Goal: Information Seeking & Learning: Learn about a topic

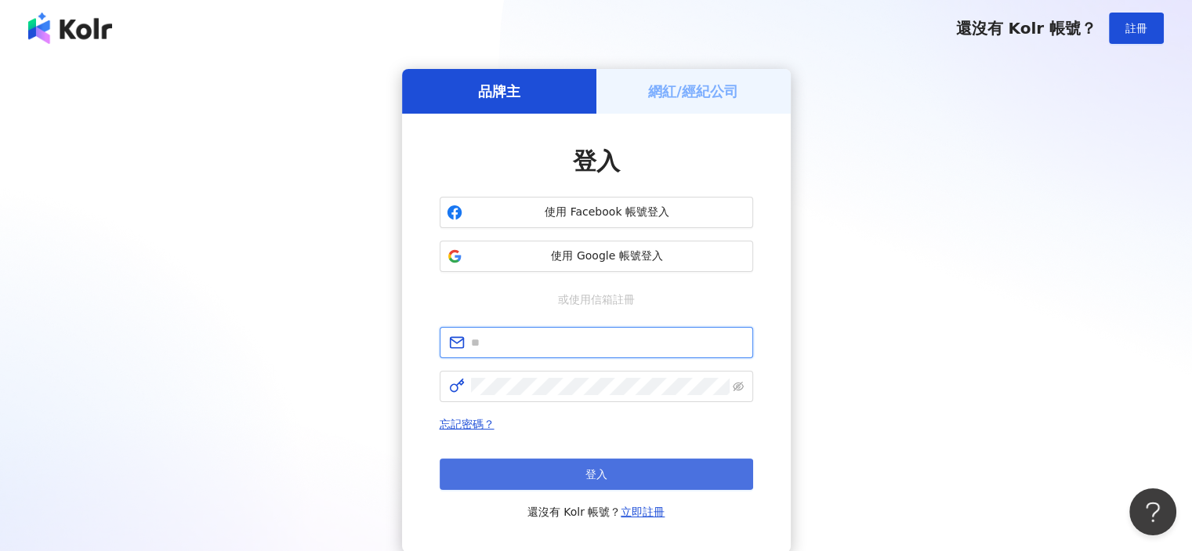
type input "**********"
click at [602, 476] on span "登入" at bounding box center [596, 474] width 22 height 13
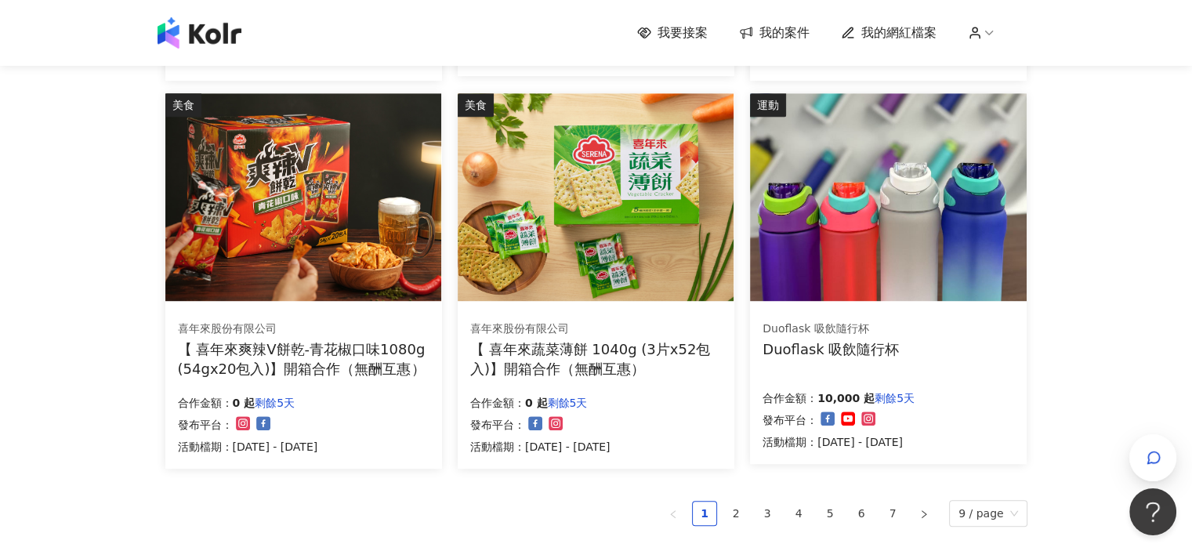
scroll to position [940, 0]
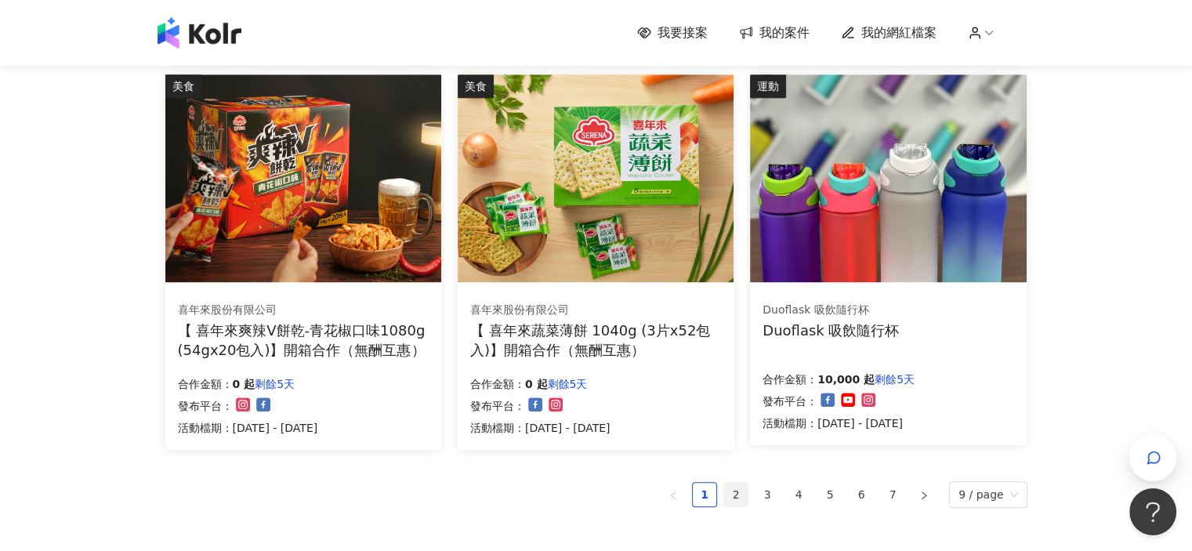
click at [740, 491] on link "2" at bounding box center [736, 495] width 24 height 24
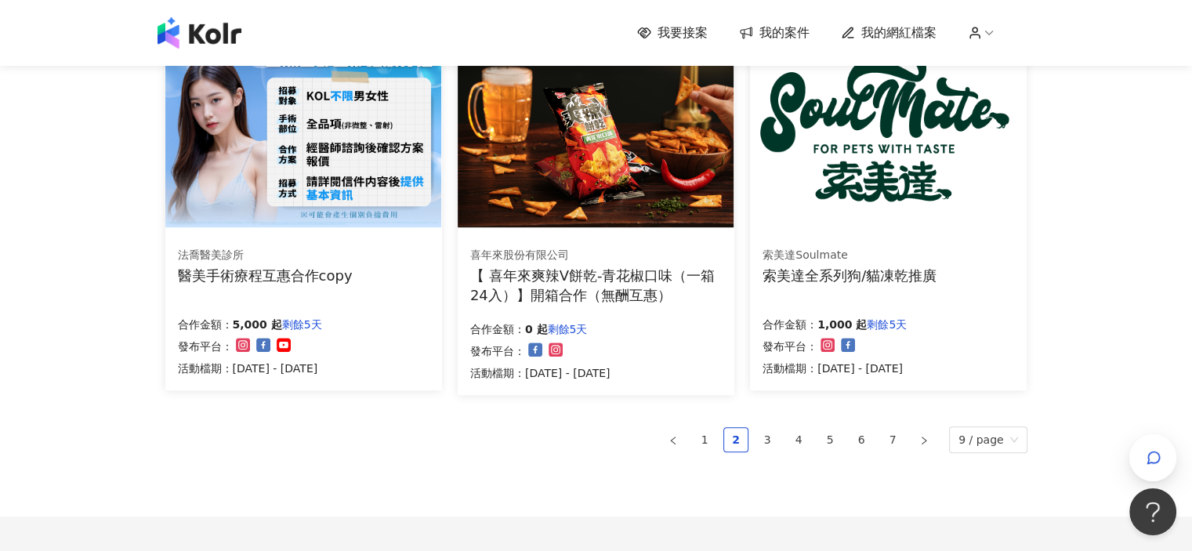
scroll to position [1019, 0]
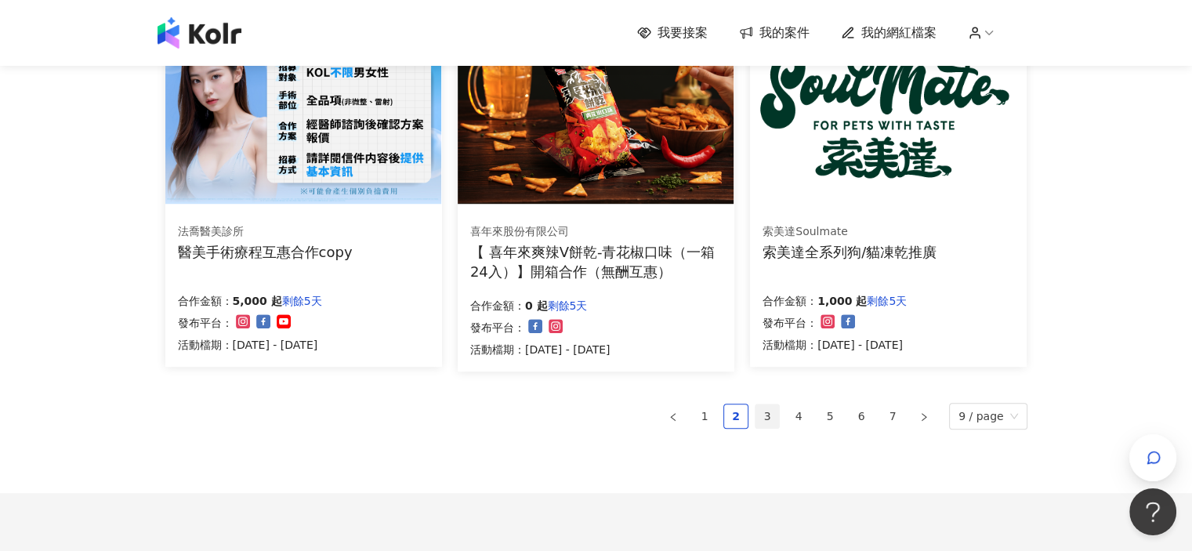
click at [768, 412] on link "3" at bounding box center [767, 416] width 24 height 24
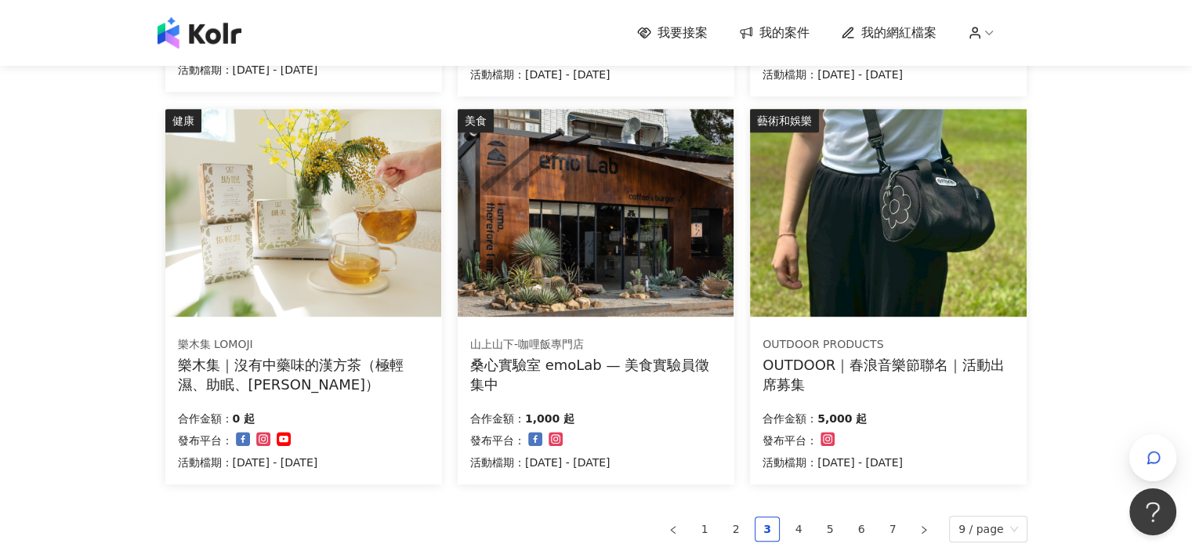
scroll to position [940, 0]
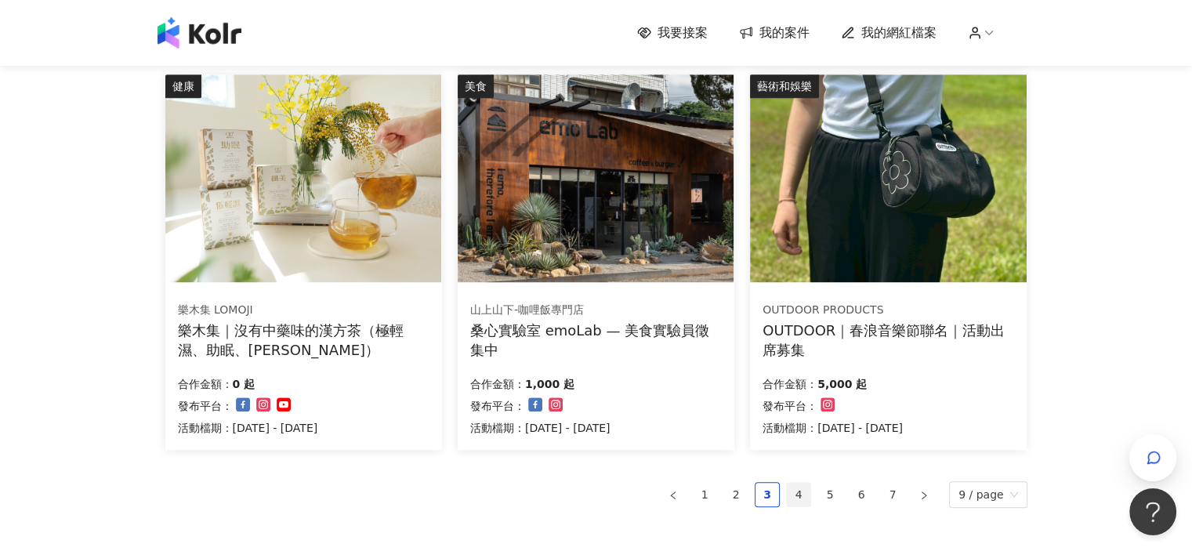
click at [803, 490] on link "4" at bounding box center [799, 495] width 24 height 24
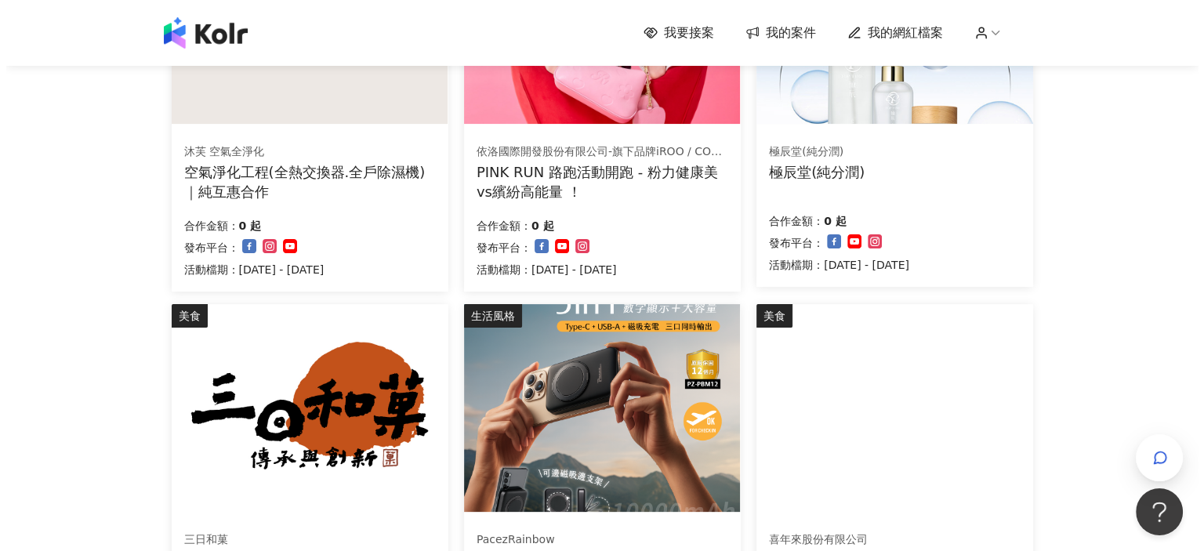
scroll to position [157, 0]
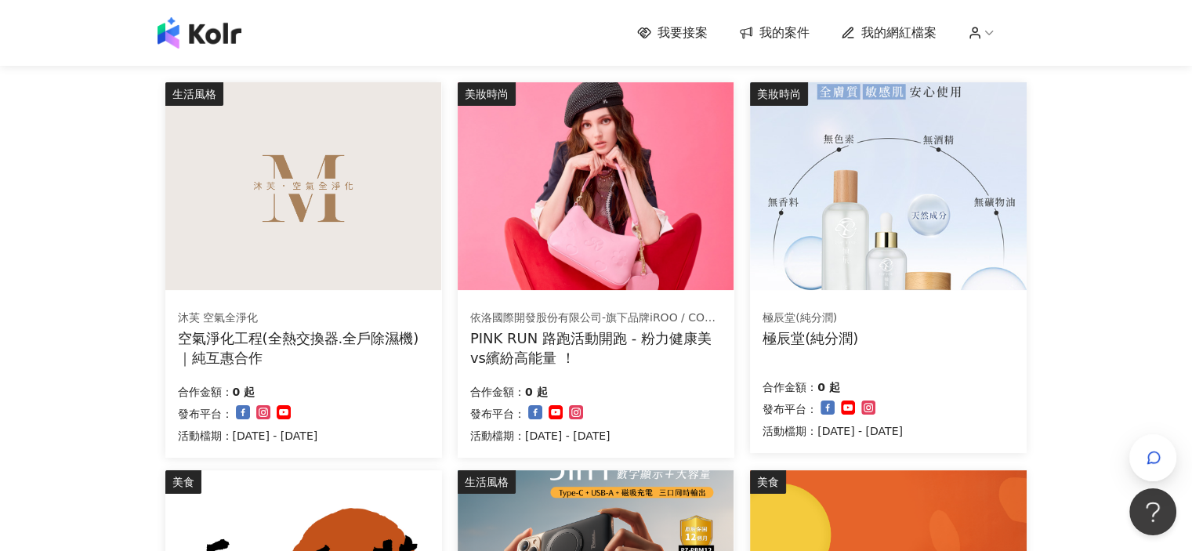
click at [226, 354] on div "空氣淨化工程(全熱交換器.全戶除濕機)｜純互惠合作" at bounding box center [304, 347] width 252 height 39
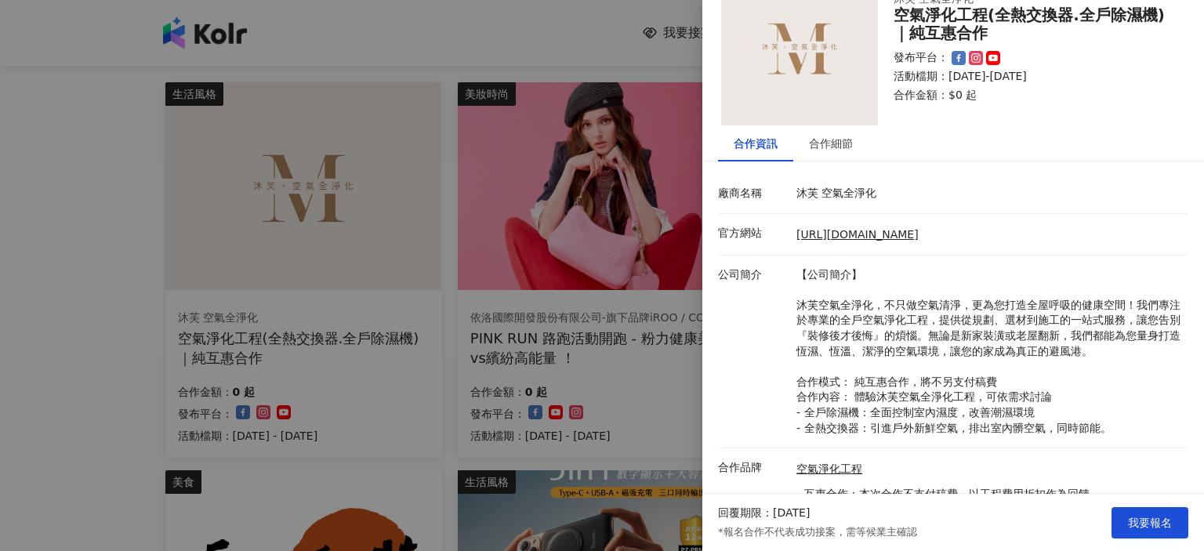
scroll to position [154, 0]
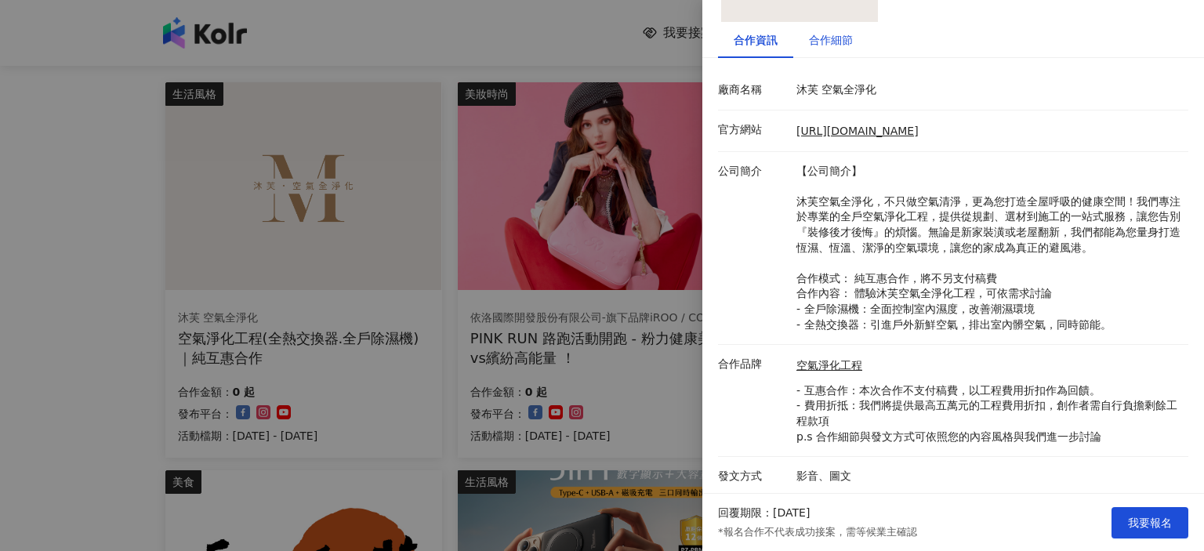
click at [833, 40] on div "合作細節" at bounding box center [831, 39] width 44 height 17
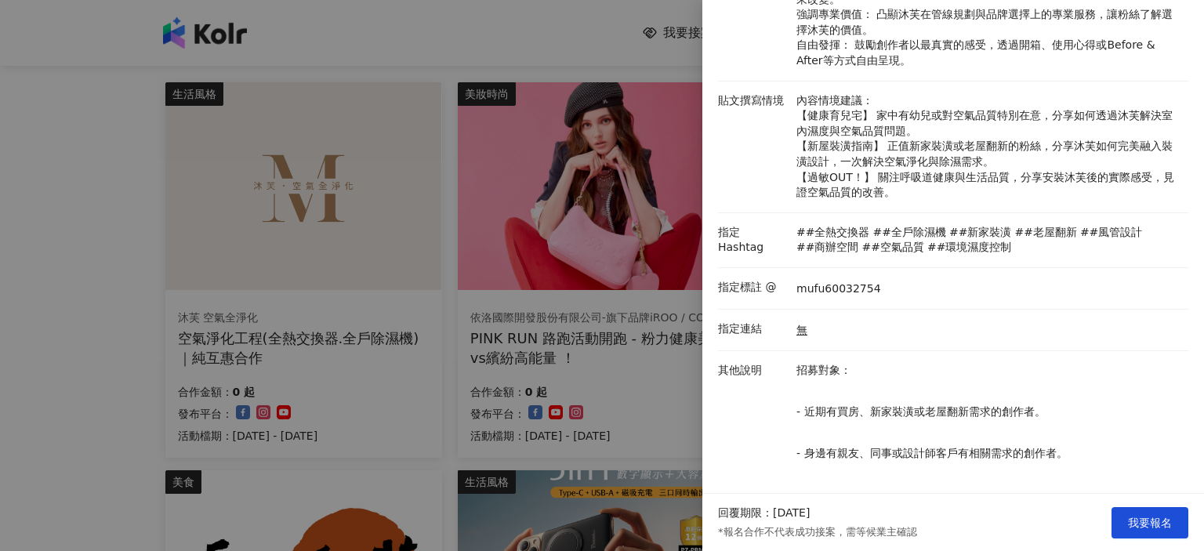
scroll to position [264, 0]
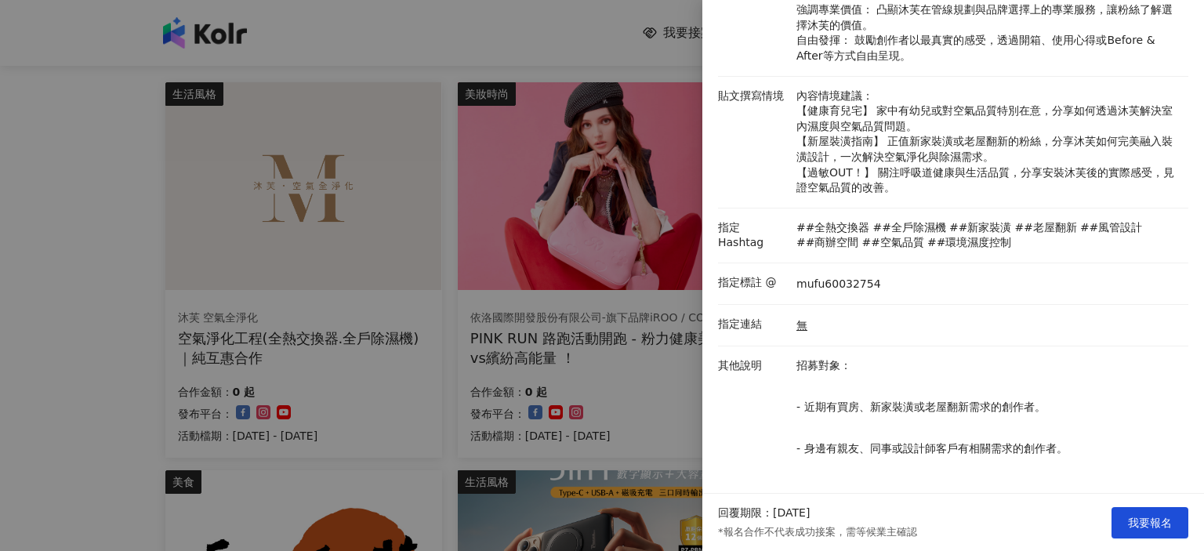
click at [447, 331] on div at bounding box center [602, 275] width 1204 height 551
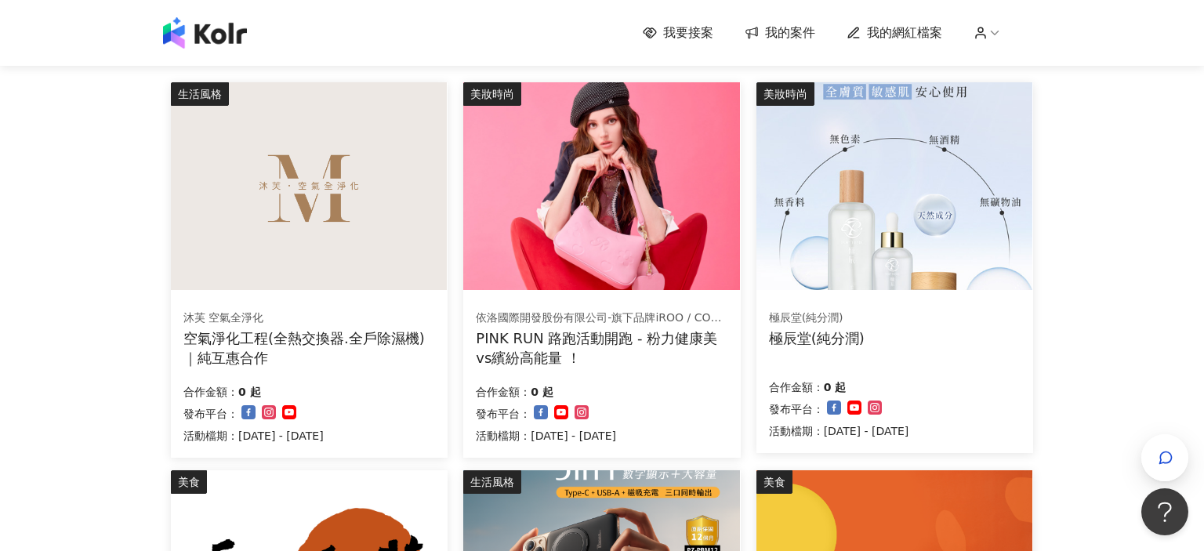
click at [594, 383] on div "合作金額： 0 起" at bounding box center [546, 390] width 140 height 22
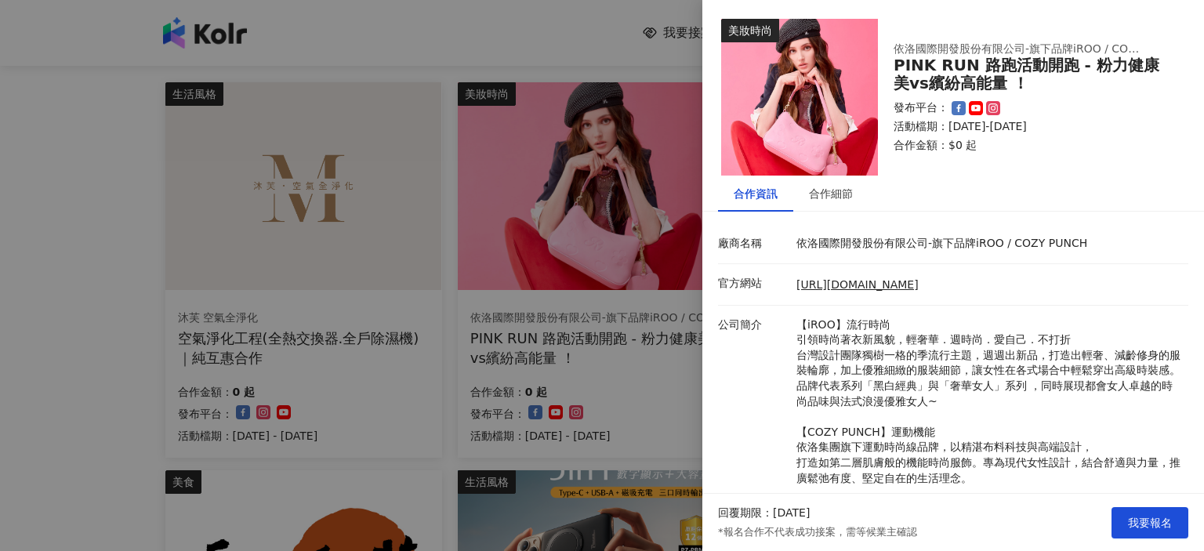
click at [647, 331] on div at bounding box center [602, 275] width 1204 height 551
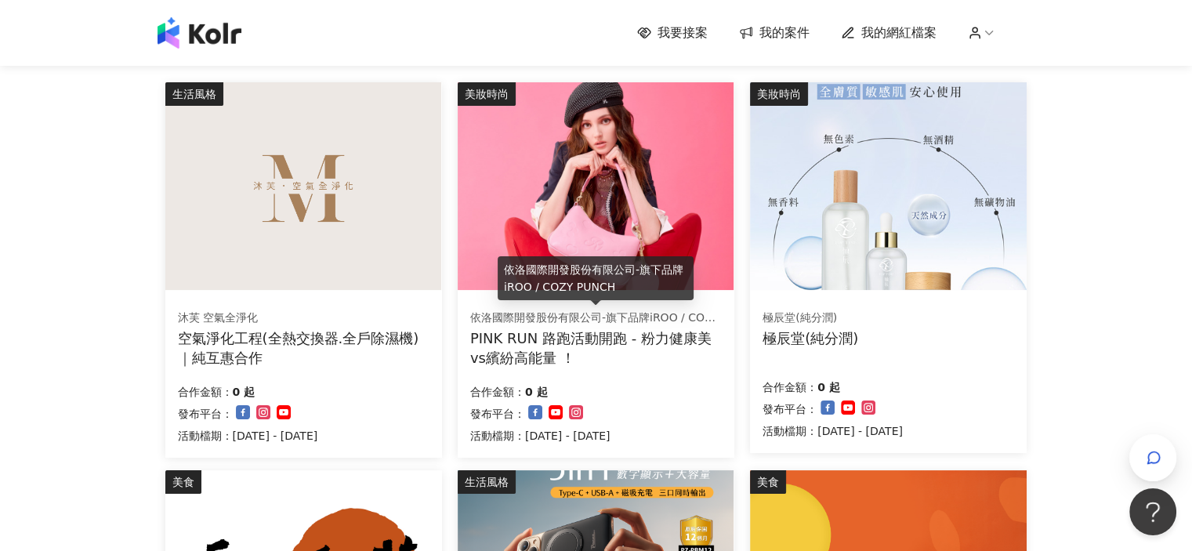
click at [561, 316] on div "依洛國際開發股份有限公司-旗下品牌iROO / COZY PUNCH" at bounding box center [595, 318] width 251 height 16
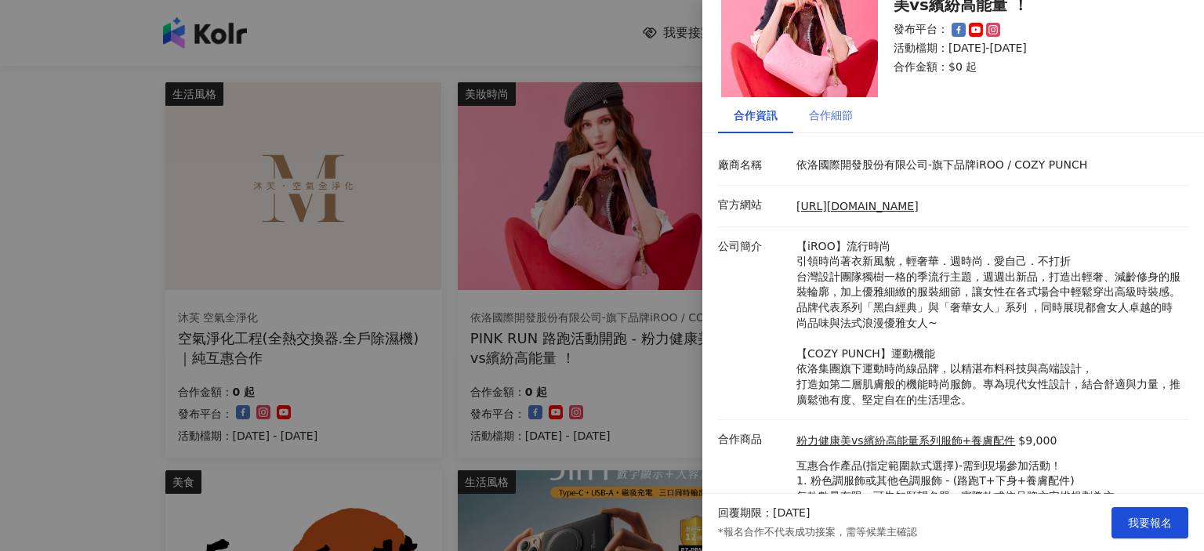
scroll to position [138, 0]
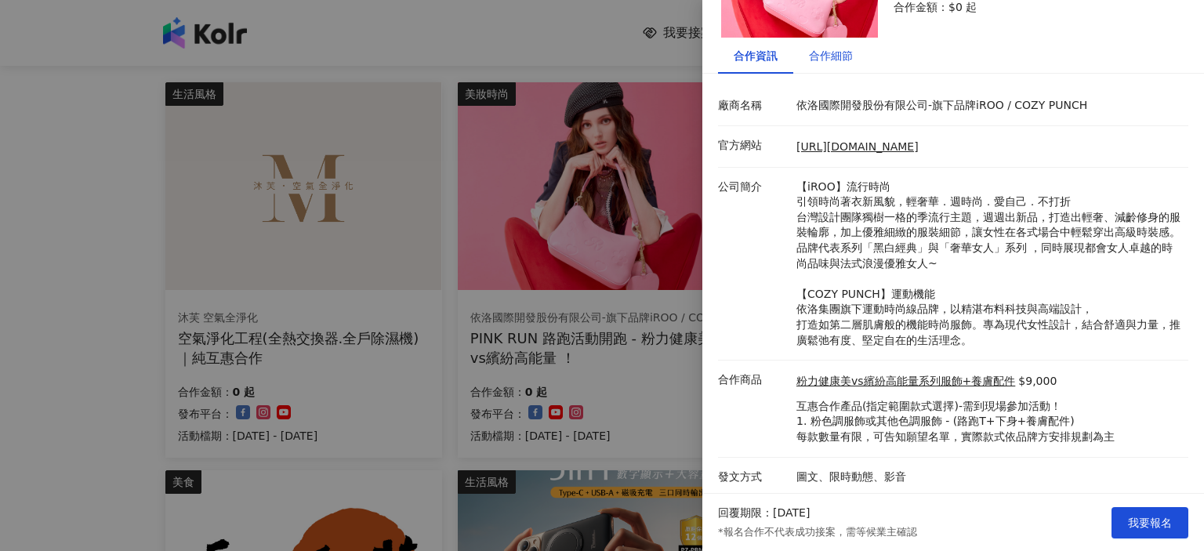
click at [823, 56] on div "合作細節" at bounding box center [831, 55] width 44 height 17
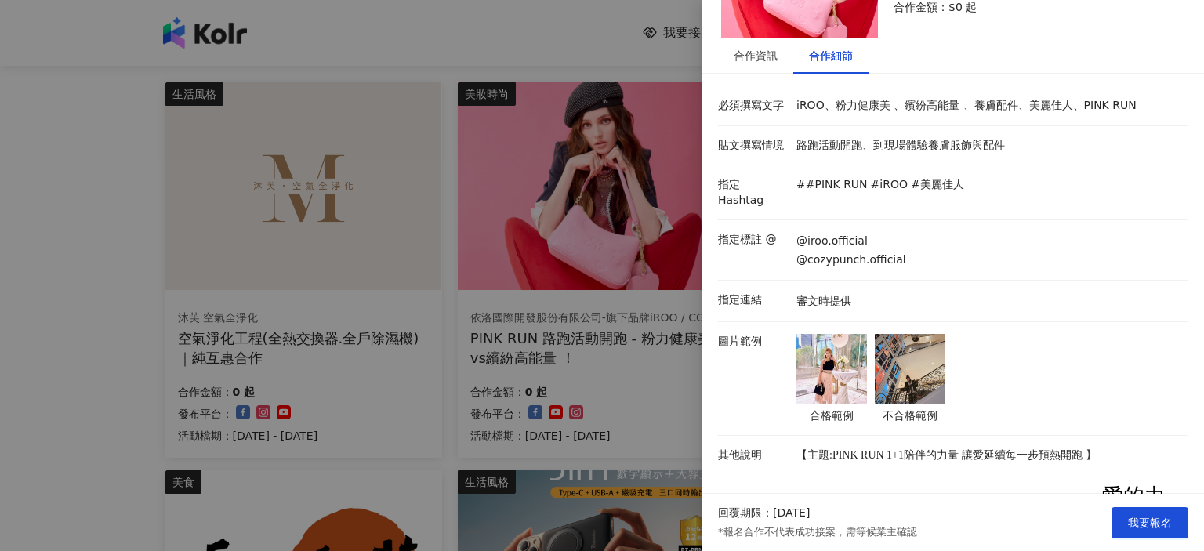
click at [825, 378] on img at bounding box center [831, 369] width 71 height 71
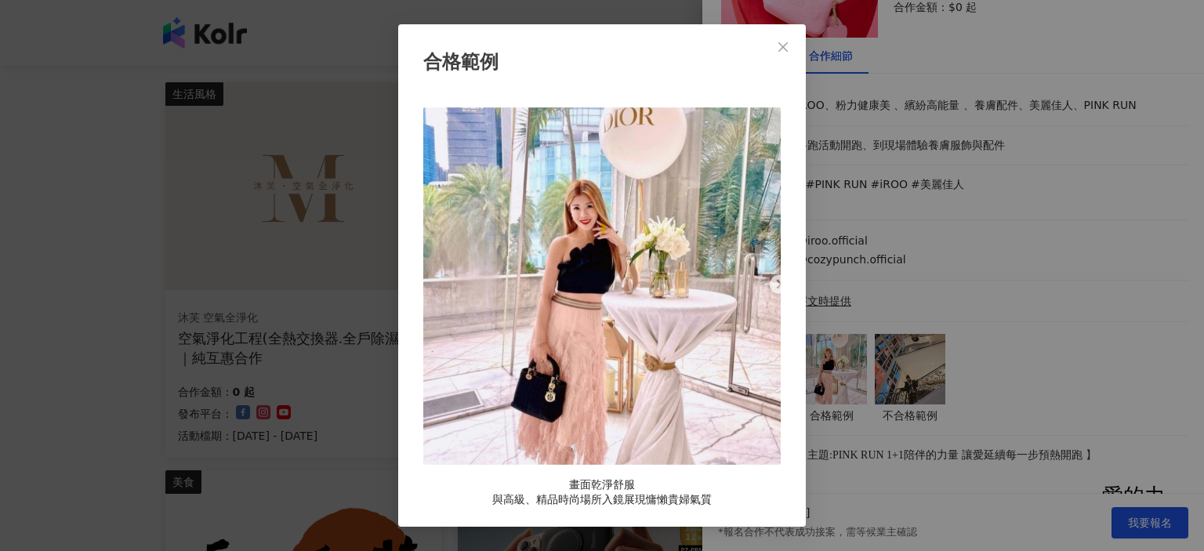
click at [777, 284] on img at bounding box center [601, 285] width 357 height 357
click at [771, 280] on img at bounding box center [601, 285] width 357 height 357
drag, startPoint x: 968, startPoint y: 360, endPoint x: 846, endPoint y: 349, distance: 121.9
click at [964, 360] on div "合格範例 畫面乾淨舒服 與高級、精品時尚場所入鏡展現慵懶貴婦氣質" at bounding box center [602, 275] width 1204 height 551
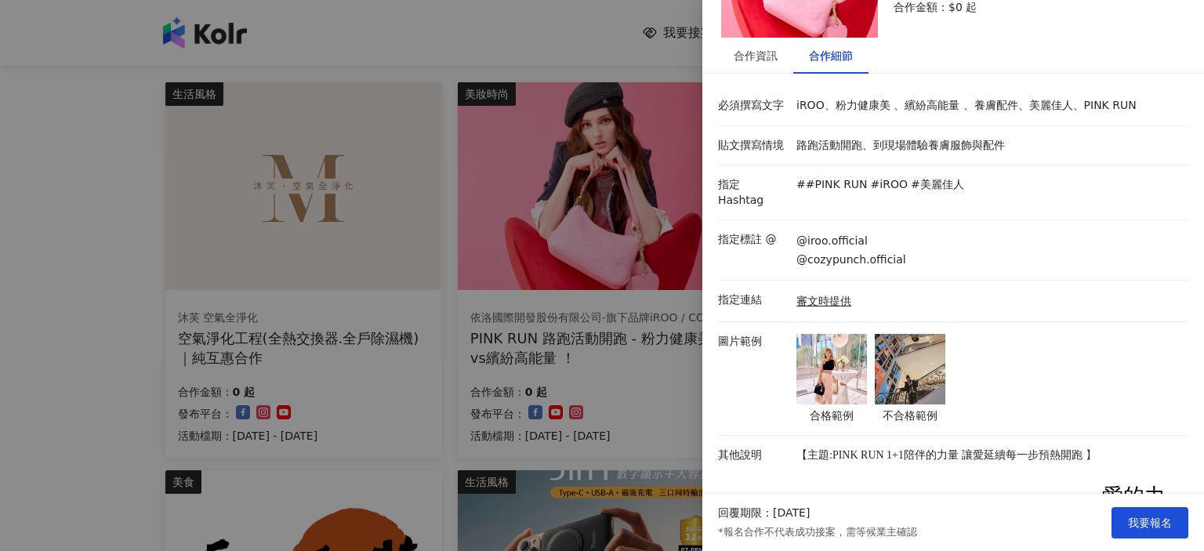
click at [891, 350] on img at bounding box center [909, 369] width 71 height 71
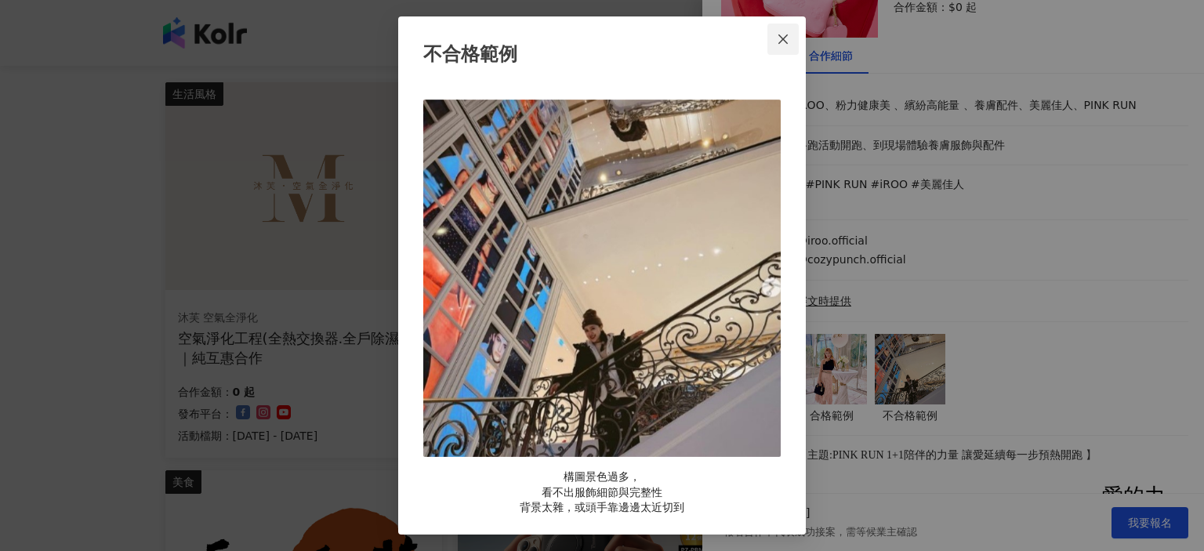
click at [783, 38] on icon "close" at bounding box center [782, 38] width 9 height 9
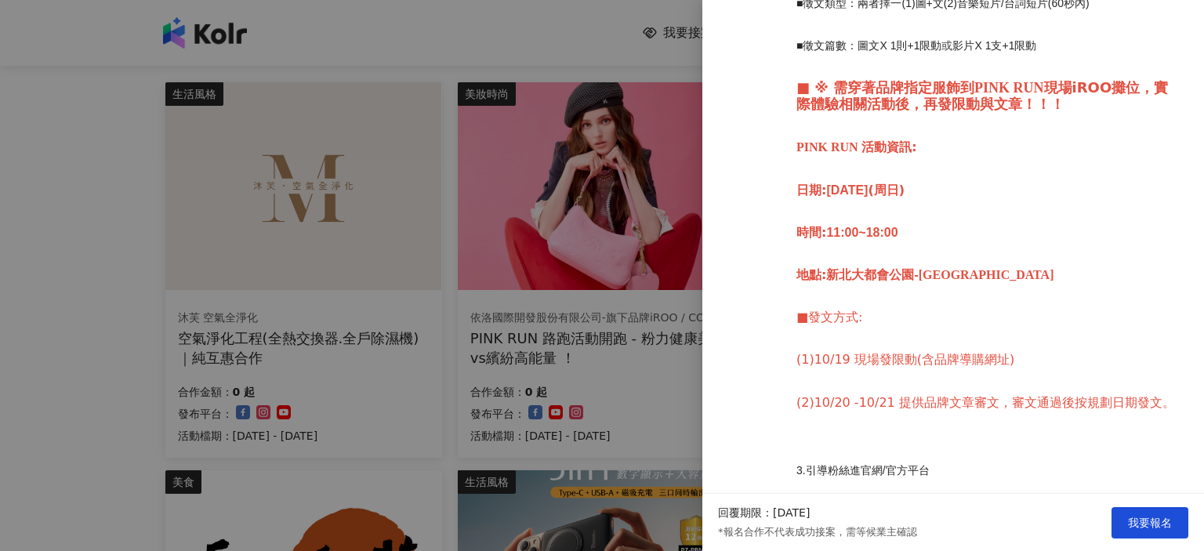
scroll to position [843, 0]
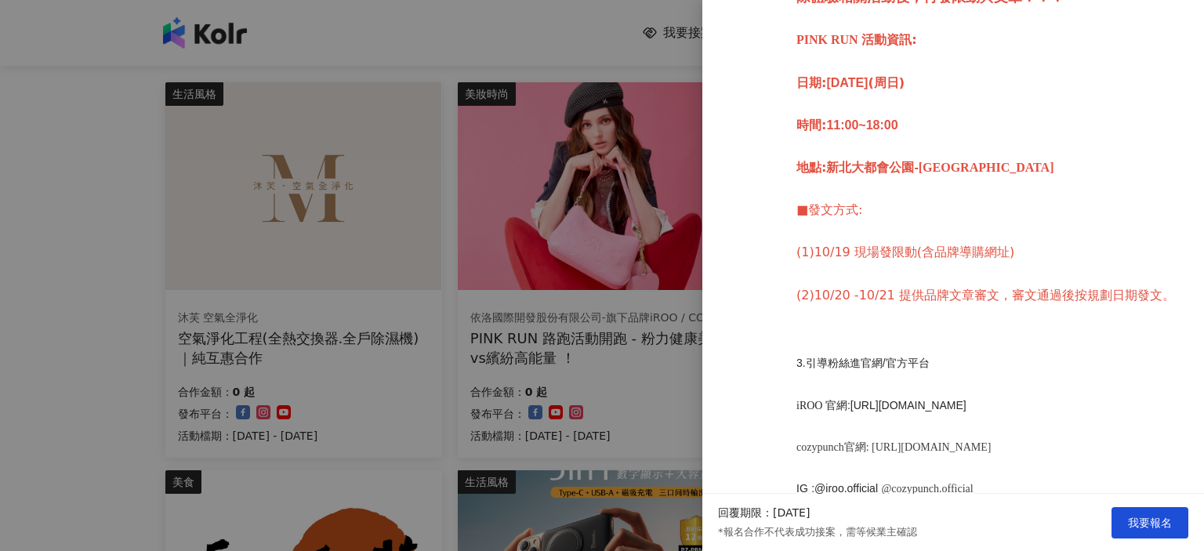
click at [458, 42] on div at bounding box center [602, 275] width 1204 height 551
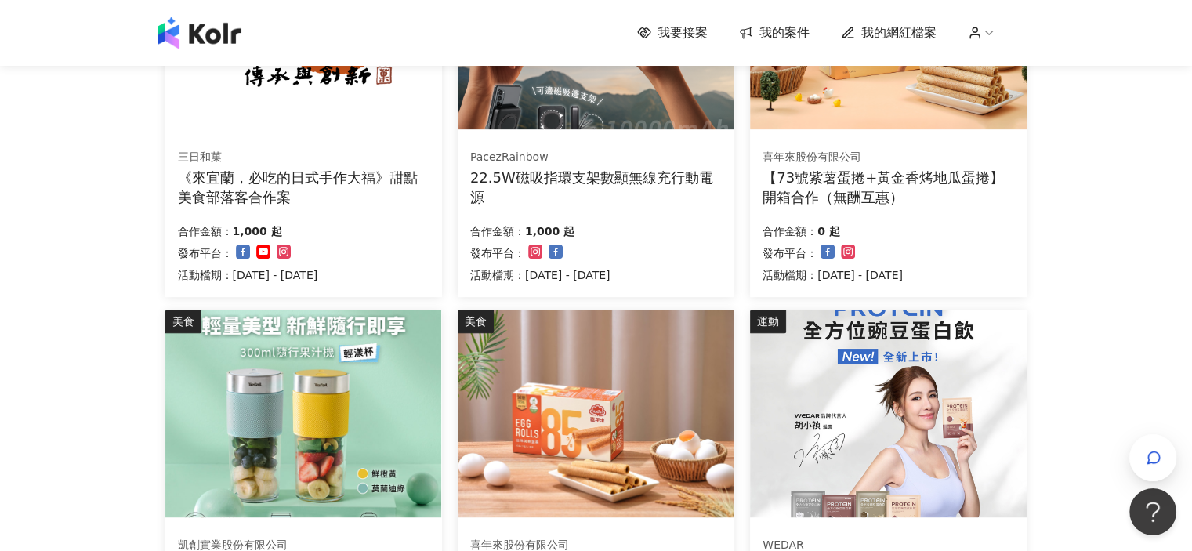
scroll to position [1131, 0]
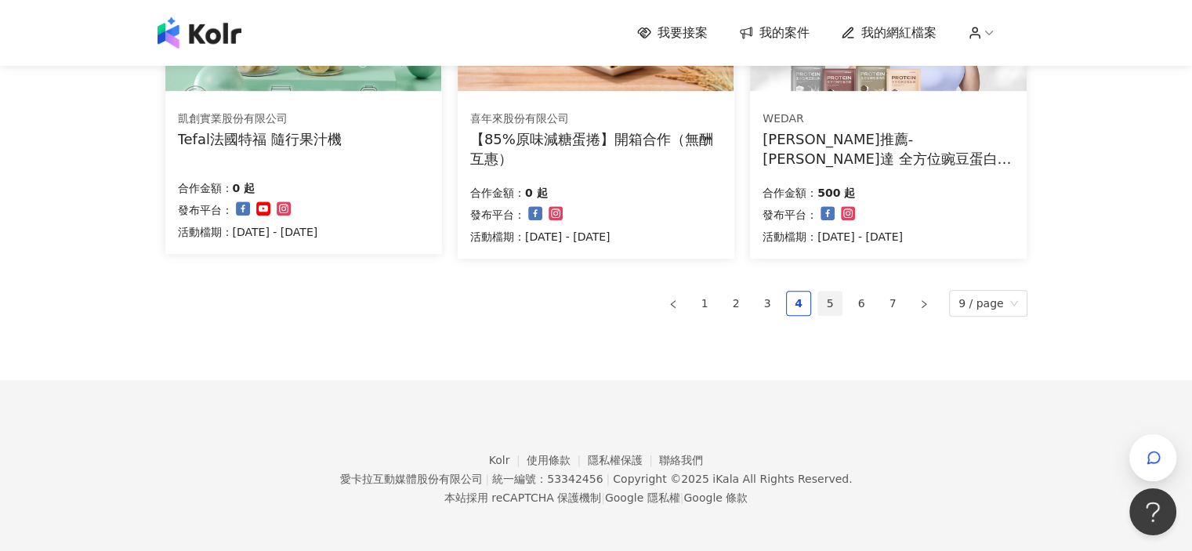
click at [834, 303] on link "5" at bounding box center [830, 303] width 24 height 24
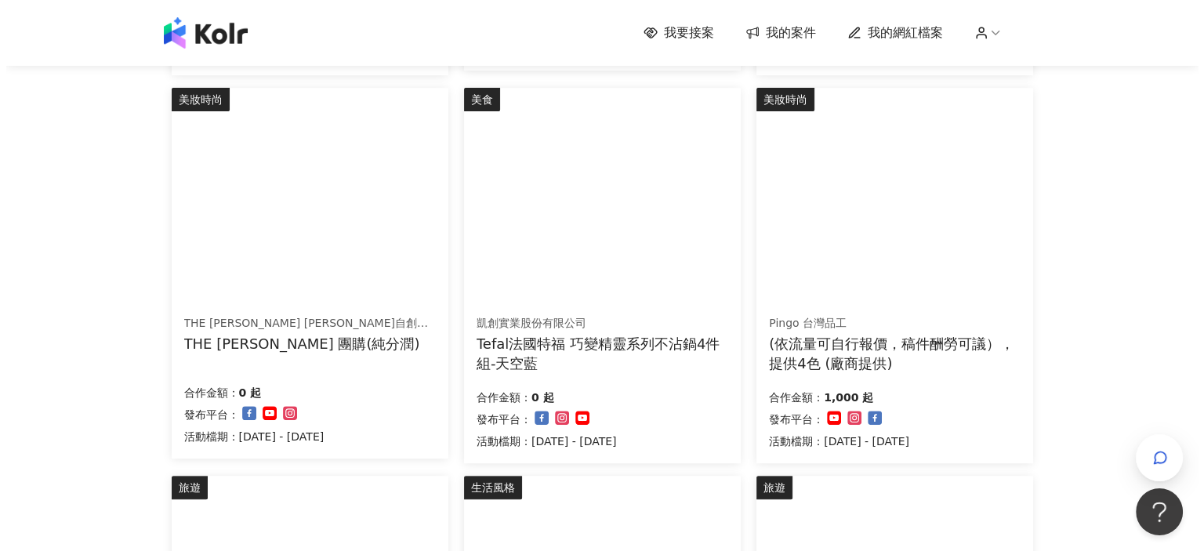
scroll to position [548, 0]
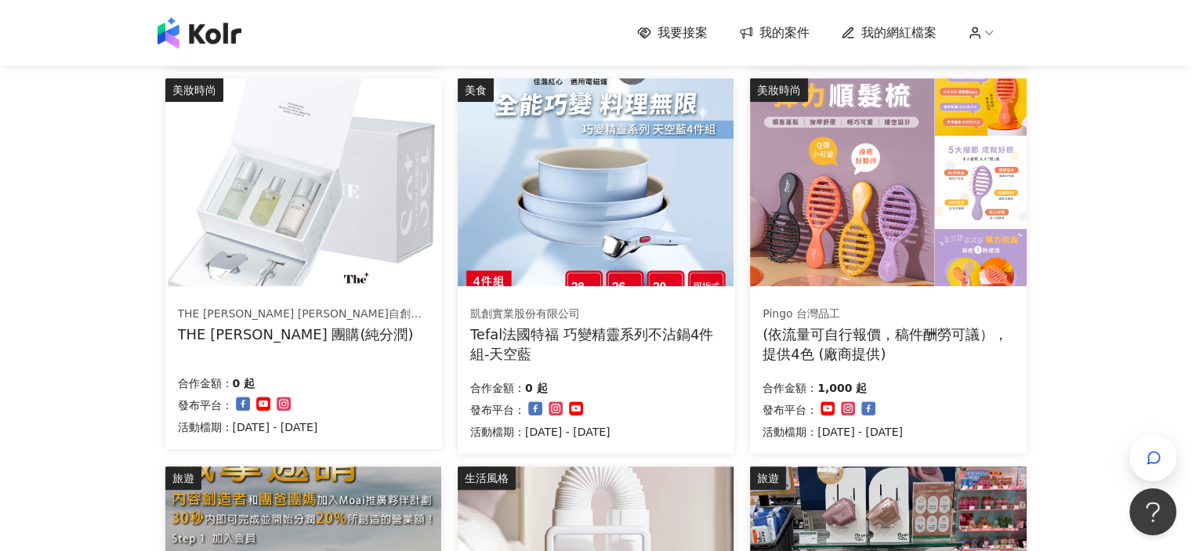
click at [586, 234] on img at bounding box center [596, 182] width 276 height 208
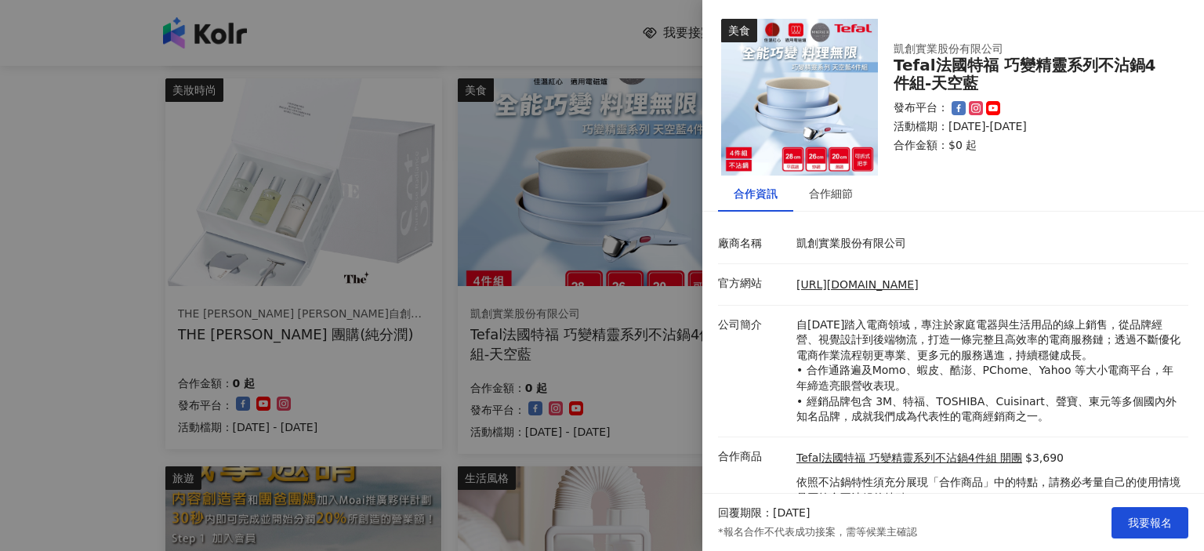
scroll to position [62, 0]
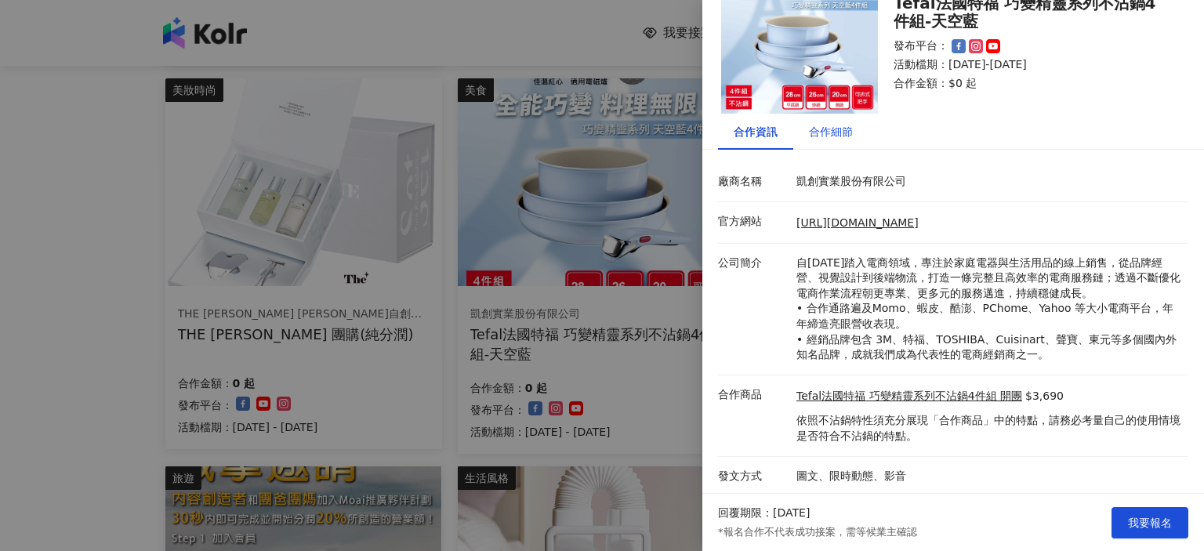
click at [837, 130] on div "合作細節" at bounding box center [831, 131] width 44 height 17
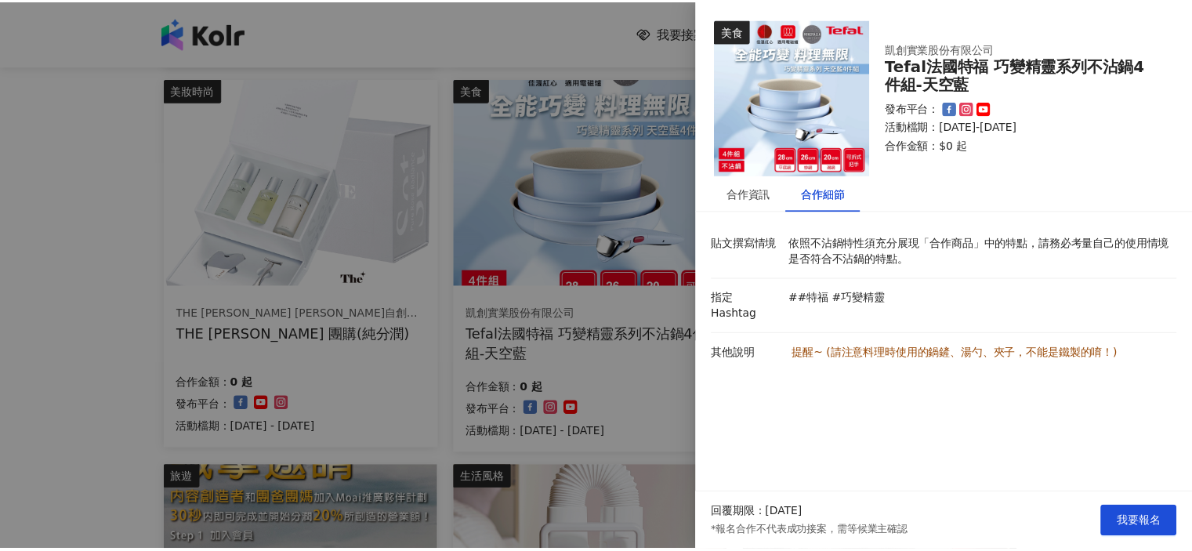
scroll to position [0, 0]
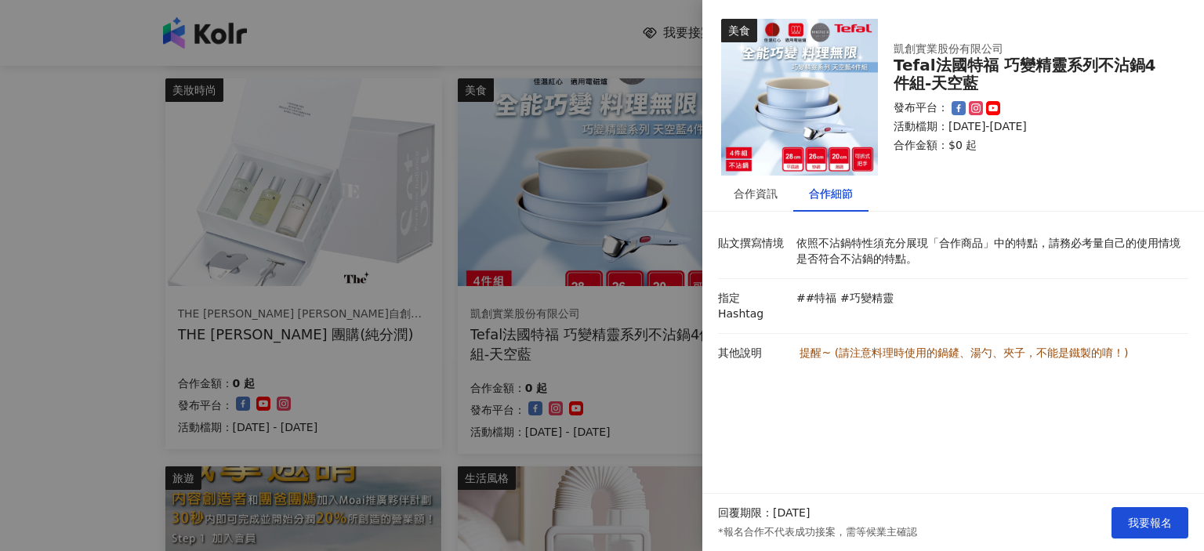
click at [615, 369] on div at bounding box center [602, 275] width 1204 height 551
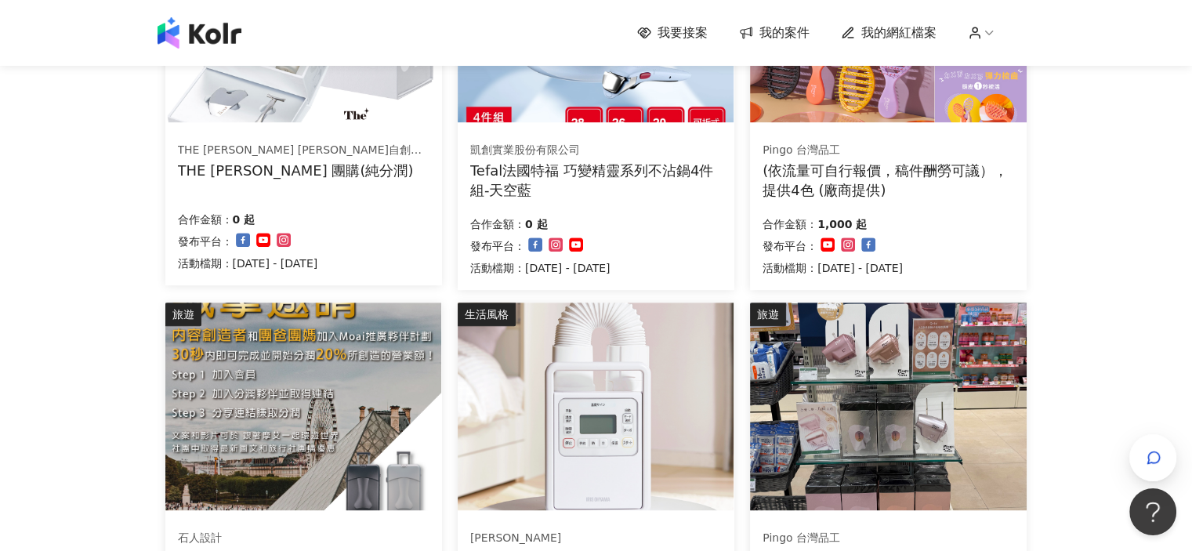
scroll to position [1097, 0]
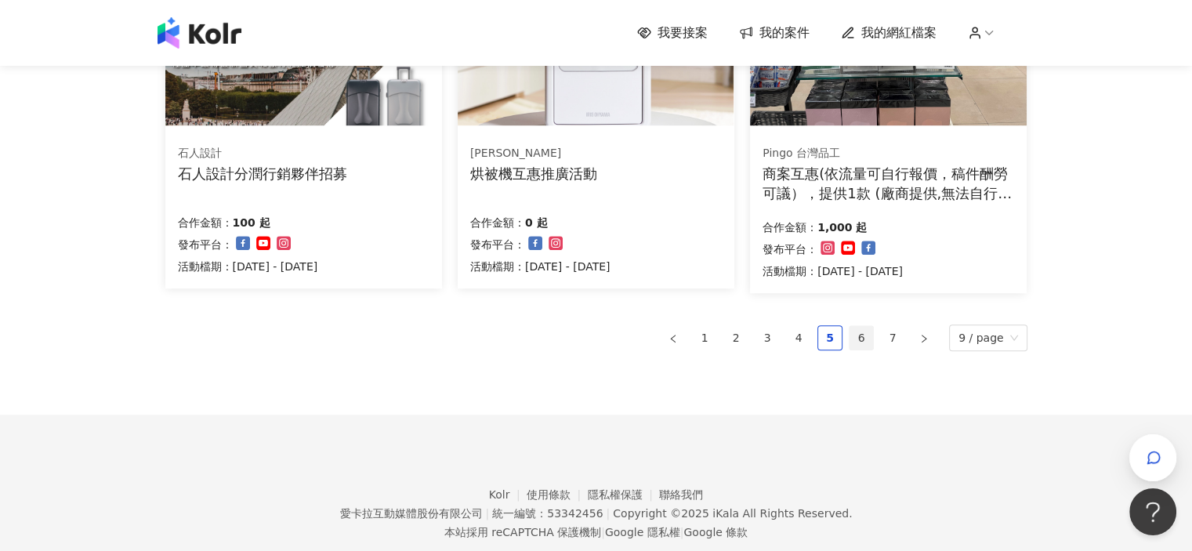
click at [863, 338] on link "6" at bounding box center [861, 338] width 24 height 24
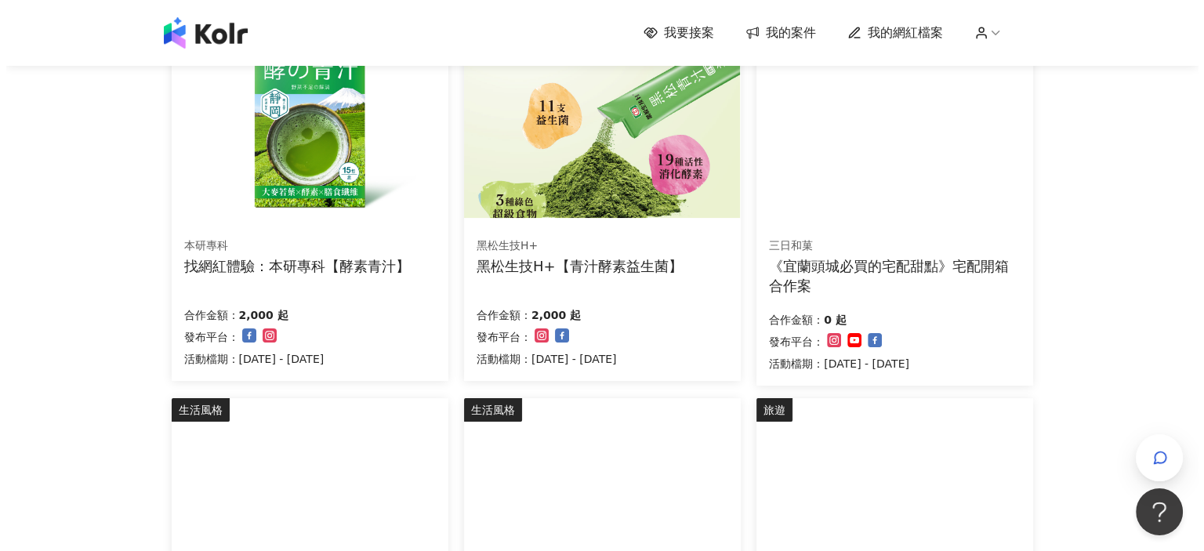
scroll to position [470, 0]
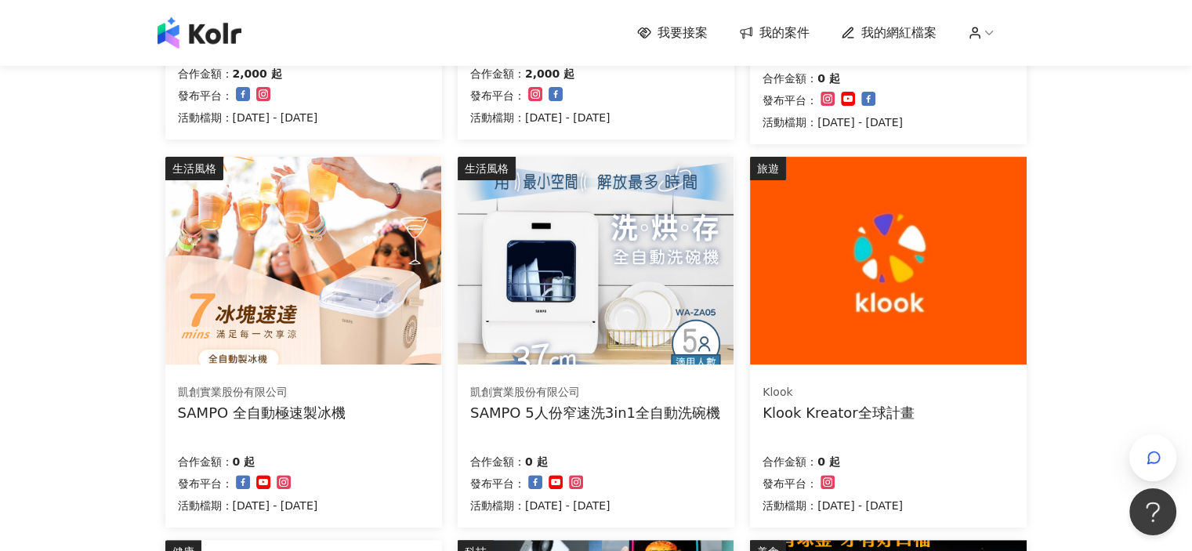
click at [581, 407] on div "SAMPO 5人份窄速洗3in1全自動洗碗機" at bounding box center [595, 413] width 250 height 20
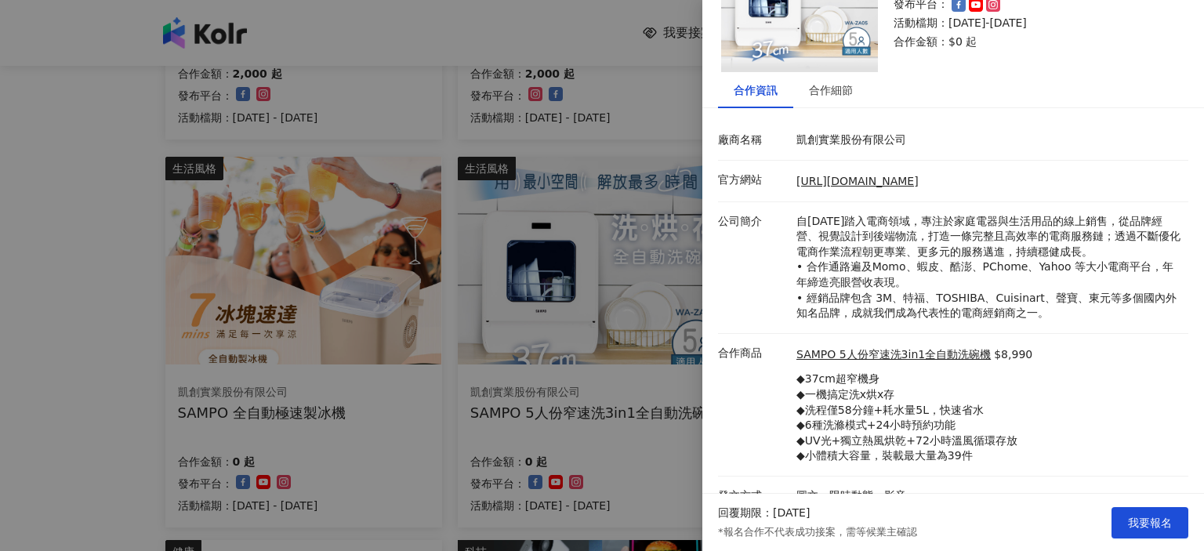
scroll to position [123, 0]
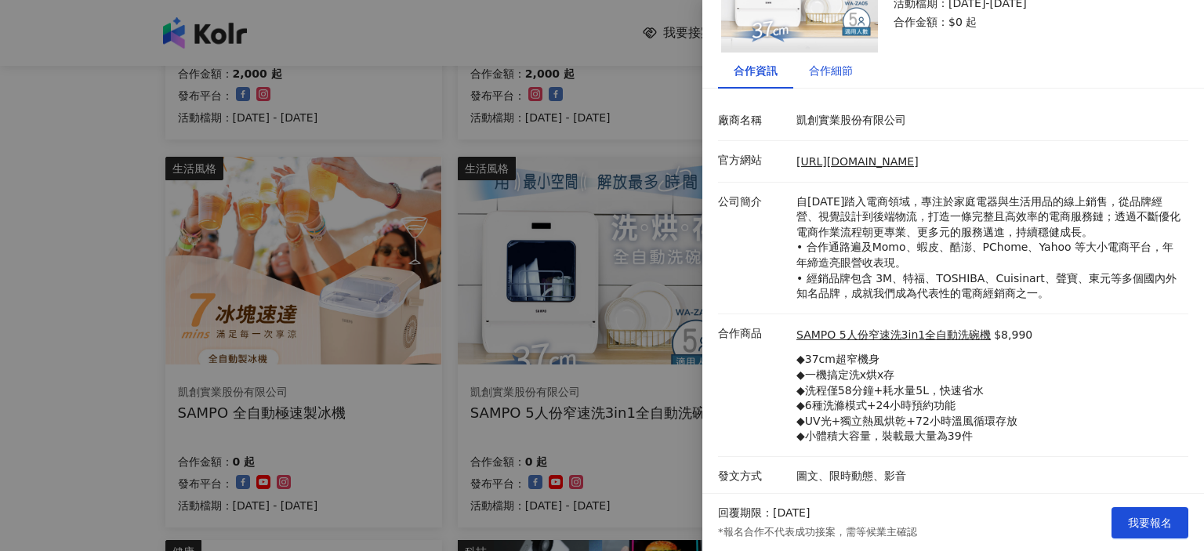
click at [820, 74] on div "合作細節" at bounding box center [831, 70] width 44 height 17
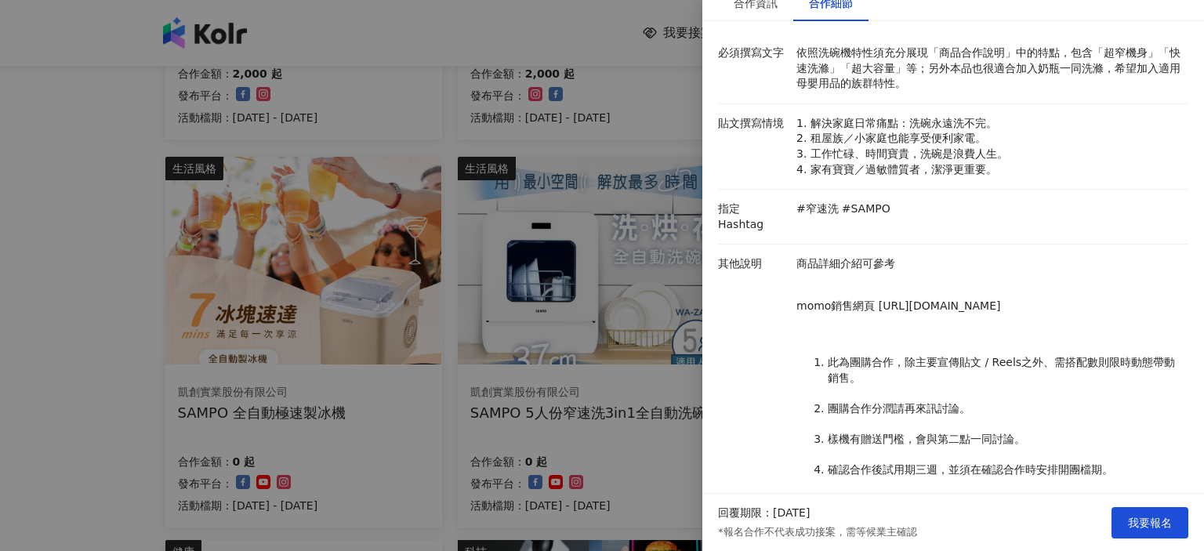
scroll to position [0, 0]
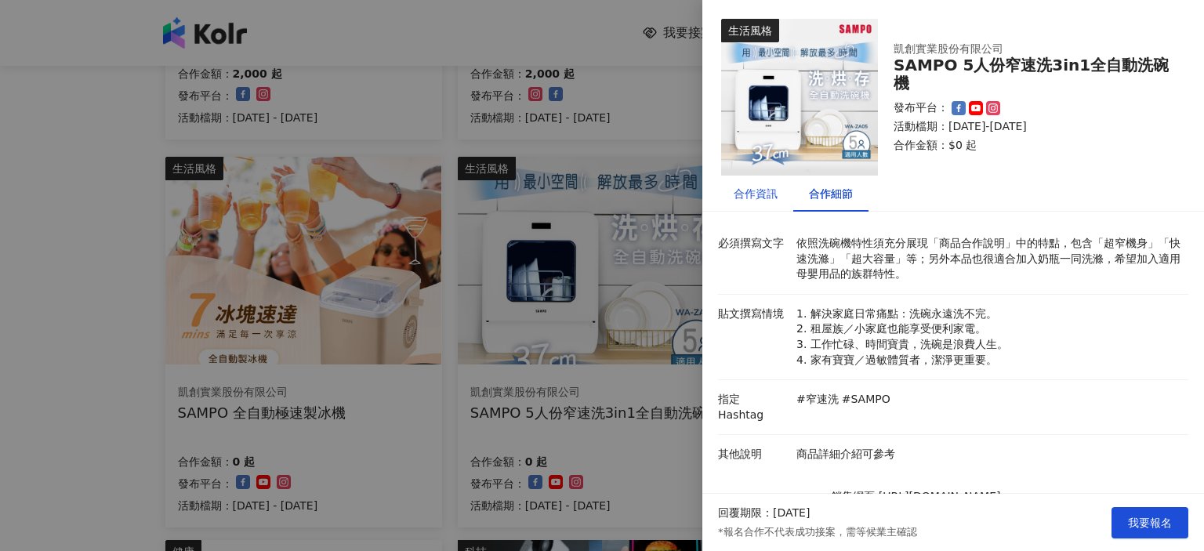
click at [752, 195] on div "合作資訊" at bounding box center [755, 193] width 44 height 17
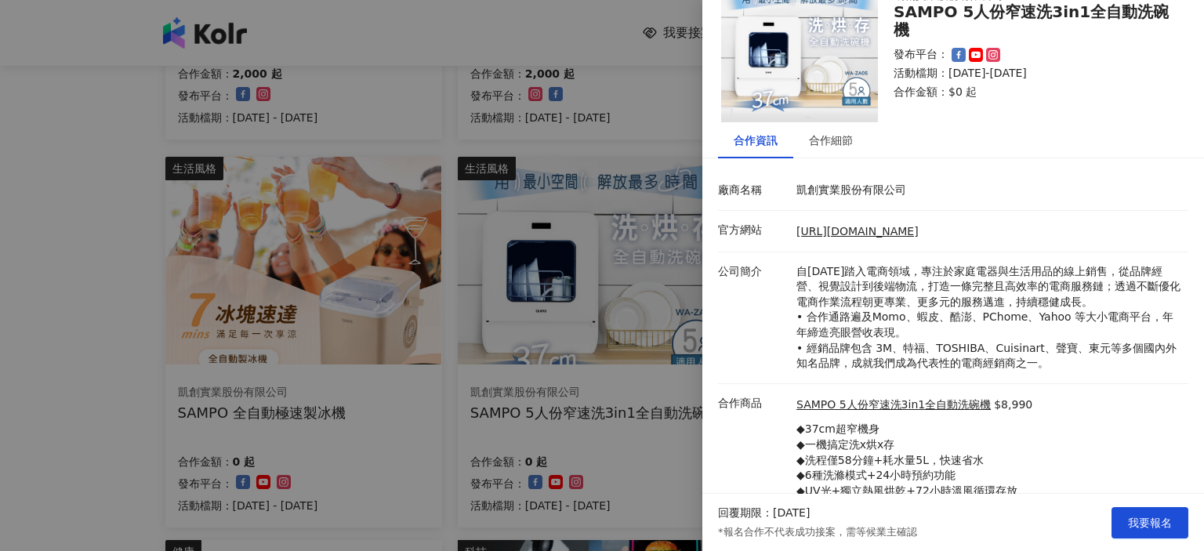
scroll to position [78, 0]
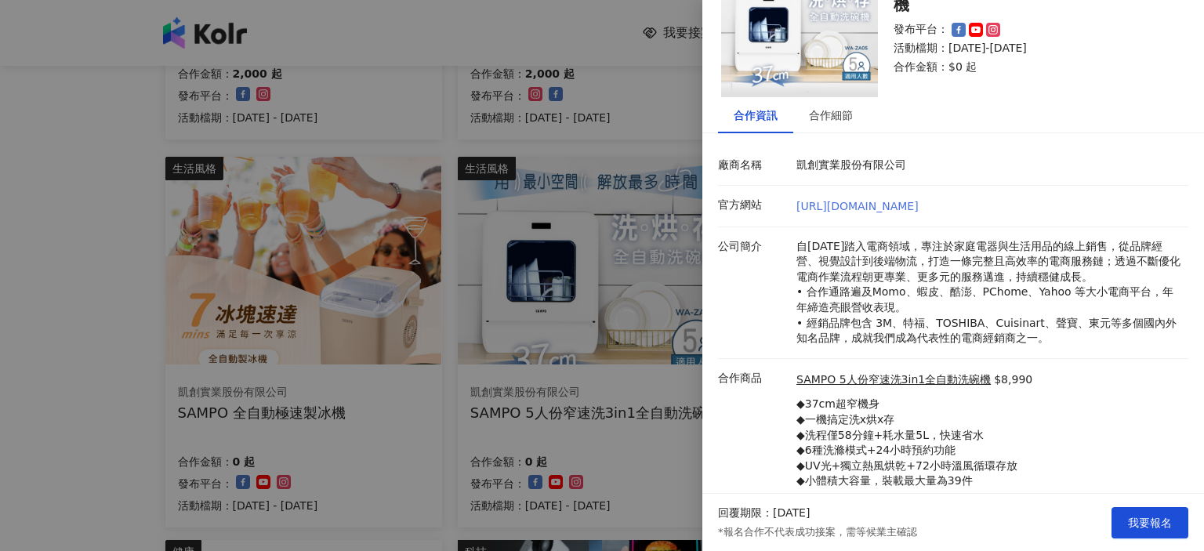
click at [856, 205] on link "[URL][DOMAIN_NAME]" at bounding box center [857, 206] width 122 height 13
click at [871, 380] on link "SAMPO 5人份窄速洗3in1全自動洗碗機" at bounding box center [893, 380] width 194 height 16
click at [564, 24] on div at bounding box center [602, 275] width 1204 height 551
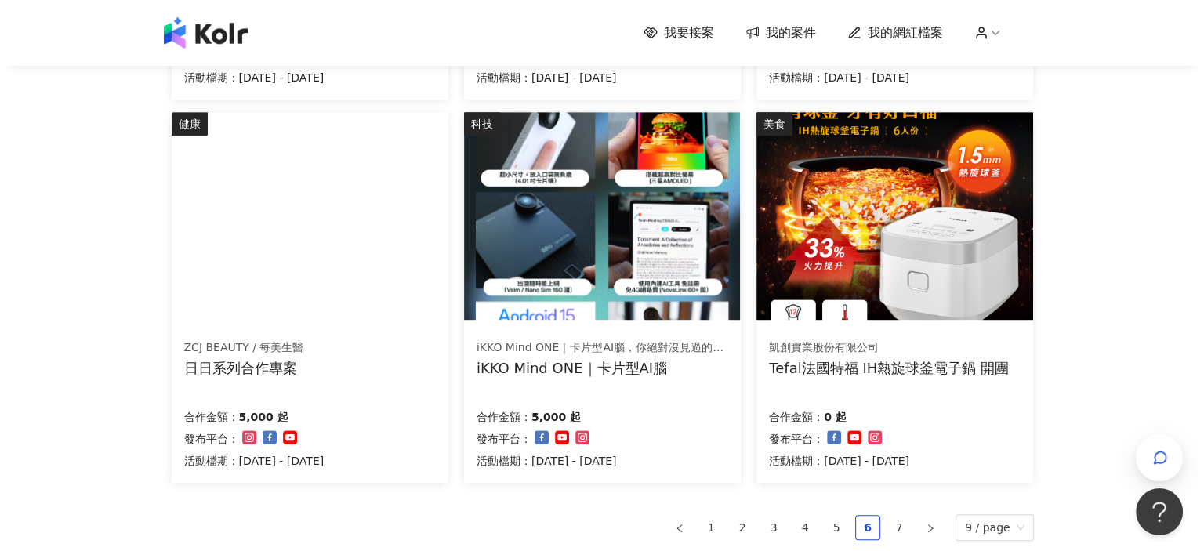
scroll to position [940, 0]
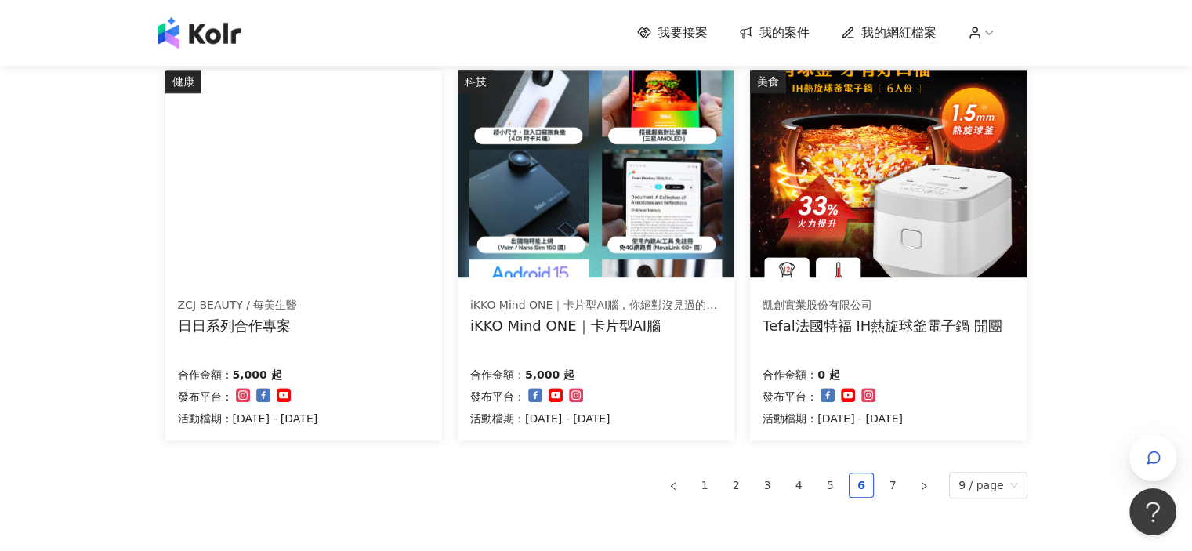
click at [896, 226] on img at bounding box center [888, 174] width 276 height 208
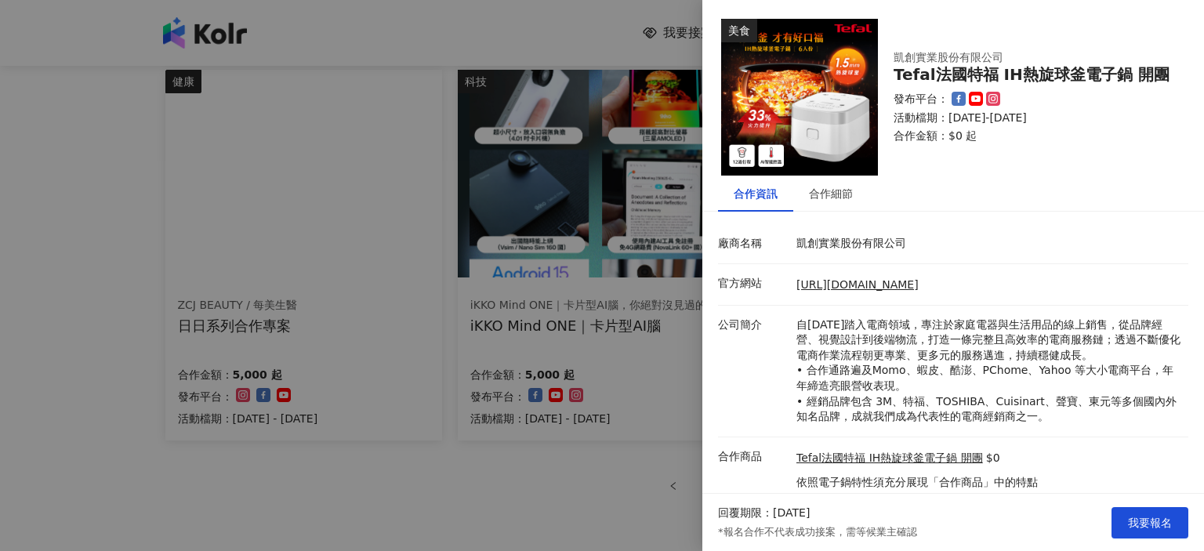
scroll to position [46, 0]
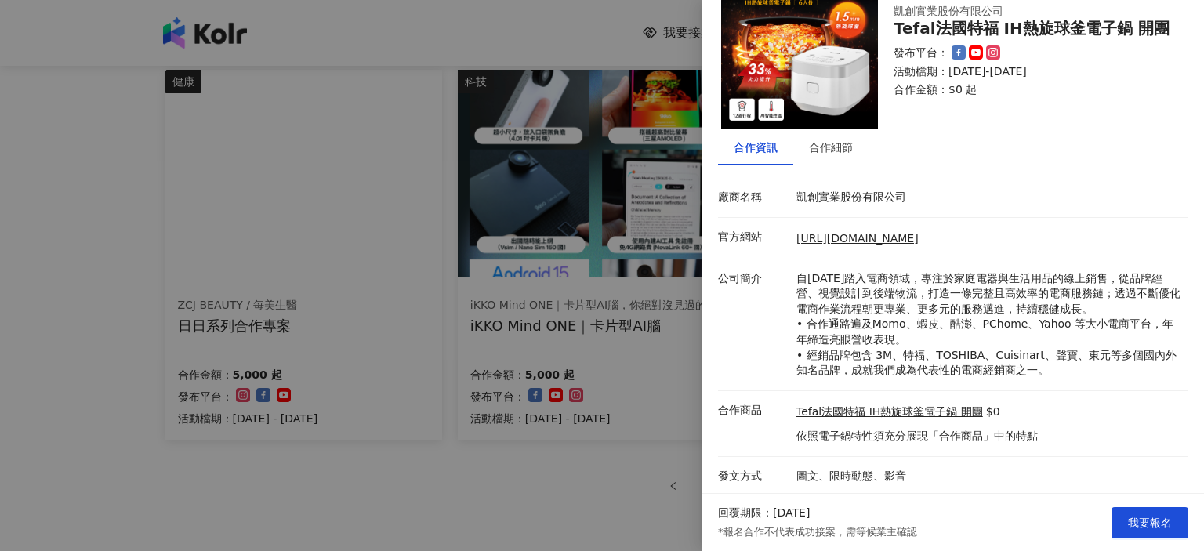
click at [447, 446] on div at bounding box center [602, 275] width 1204 height 551
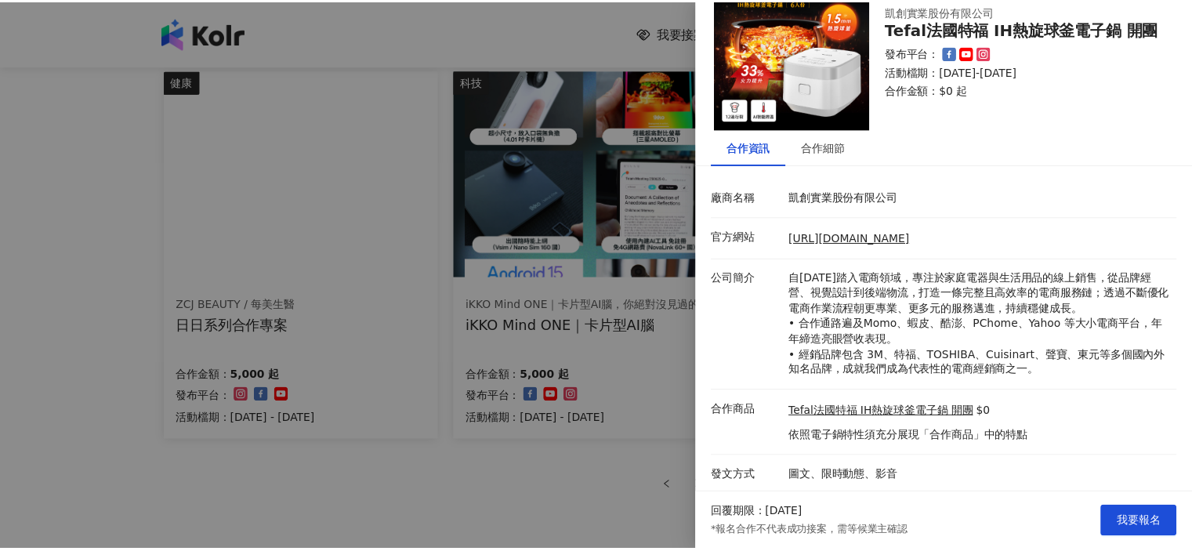
scroll to position [0, 0]
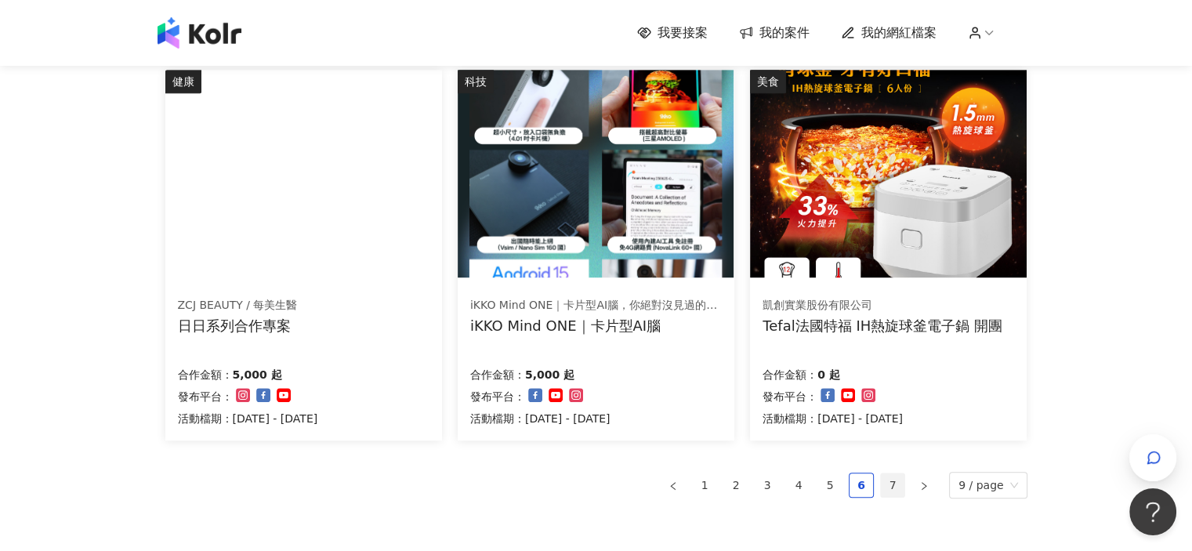
click at [891, 479] on link "7" at bounding box center [893, 485] width 24 height 24
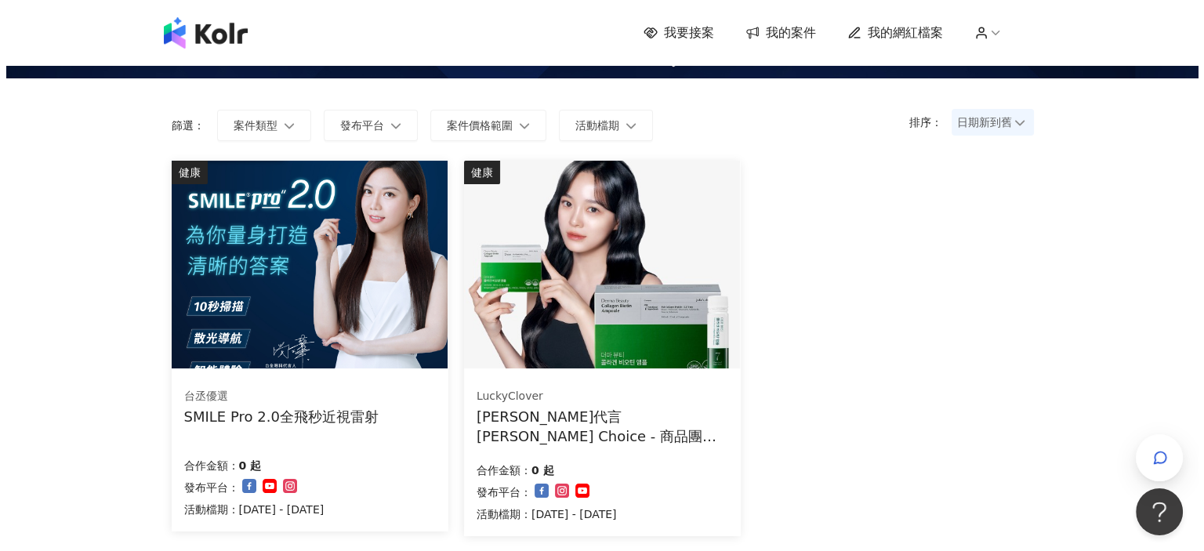
scroll to position [157, 0]
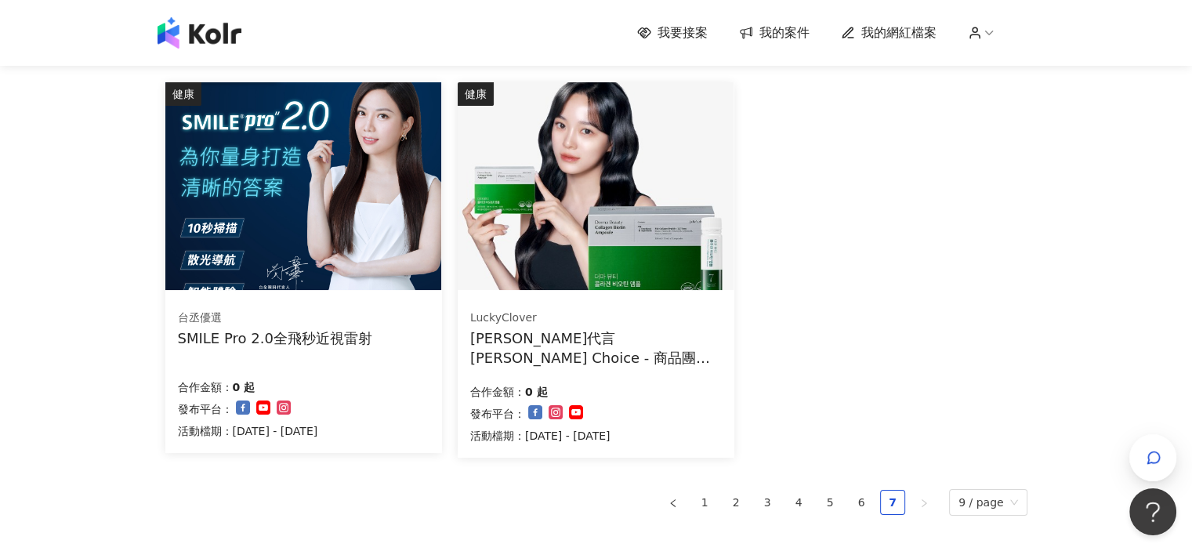
click at [308, 312] on div "台丞優選" at bounding box center [275, 318] width 194 height 16
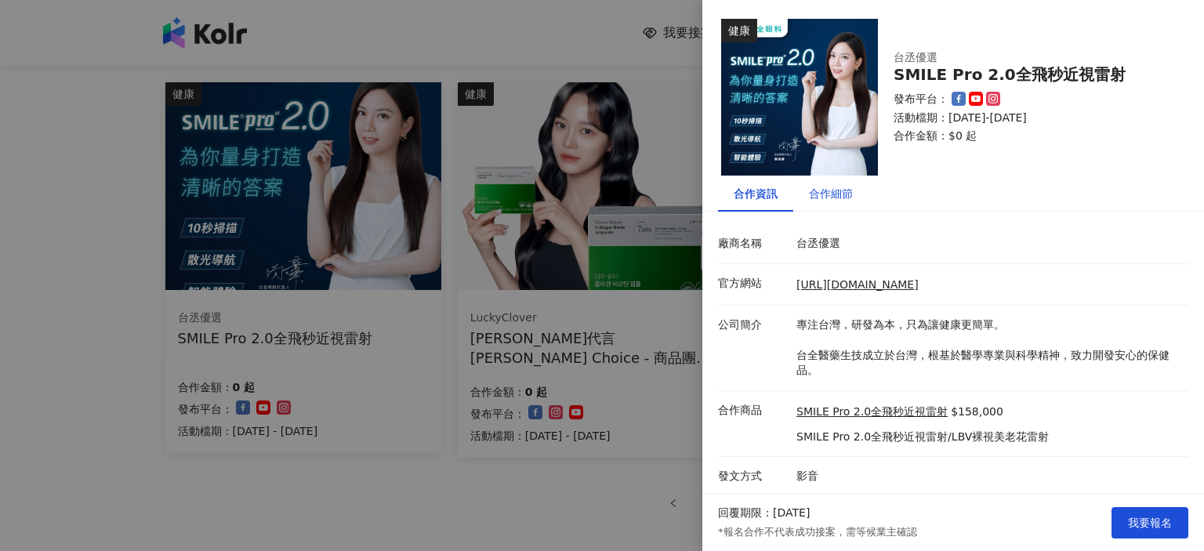
click at [824, 195] on div "合作細節" at bounding box center [831, 193] width 44 height 17
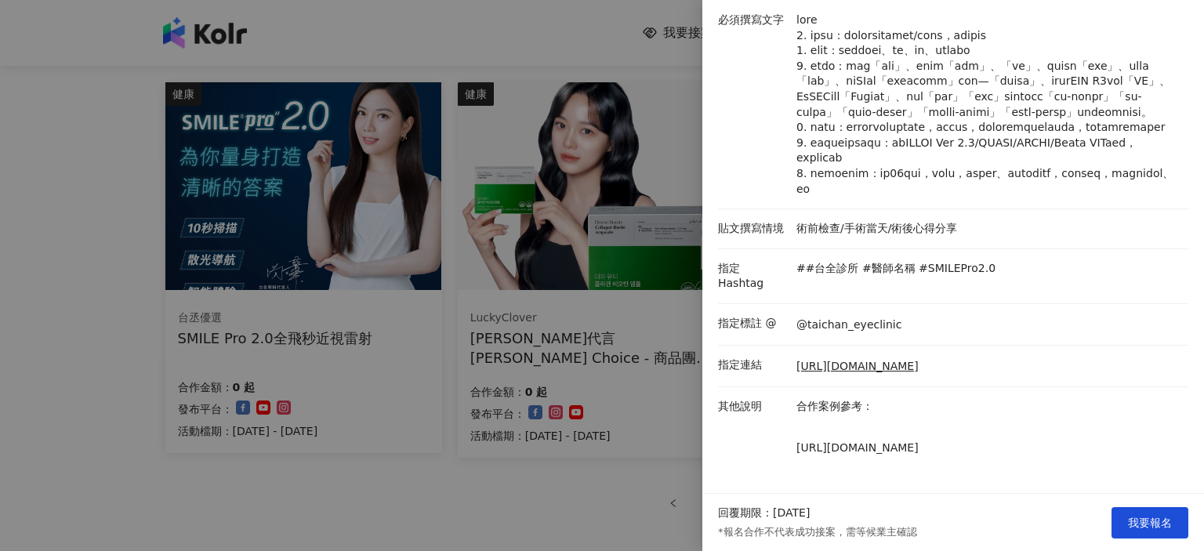
scroll to position [269, 0]
drag, startPoint x: 906, startPoint y: 172, endPoint x: 1027, endPoint y: 175, distance: 121.5
click at [1027, 175] on p at bounding box center [988, 105] width 384 height 184
click at [1052, 179] on p at bounding box center [988, 105] width 384 height 184
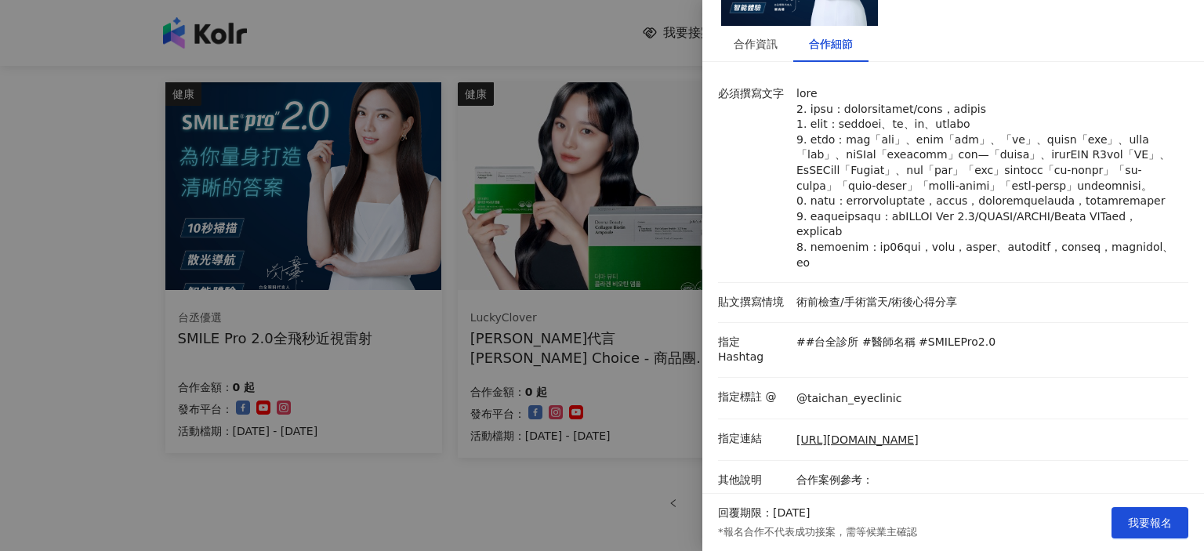
scroll to position [112, 0]
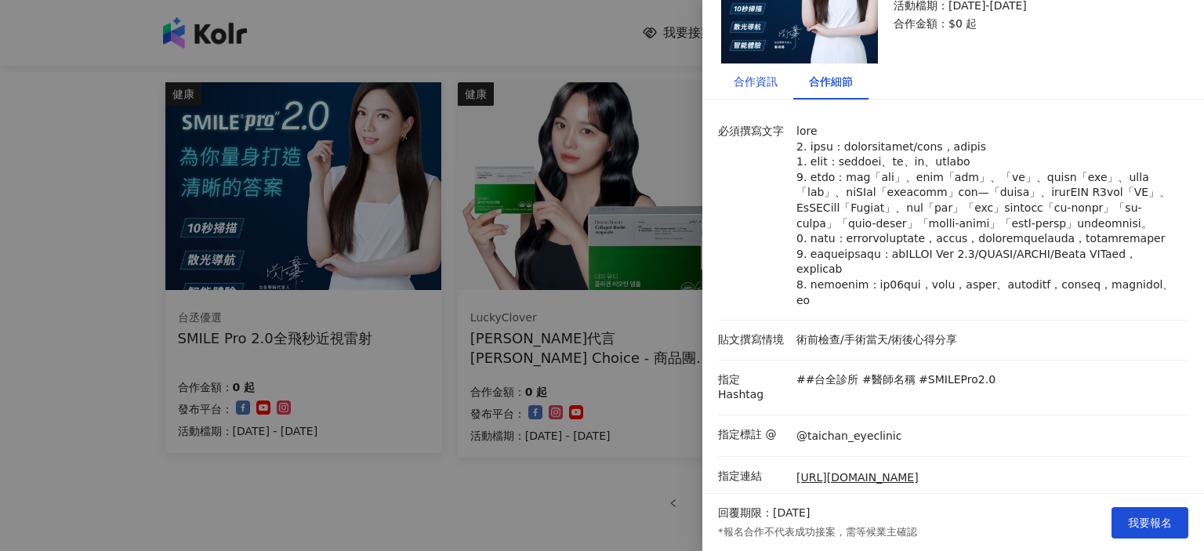
click at [751, 78] on div "合作資訊" at bounding box center [755, 81] width 44 height 17
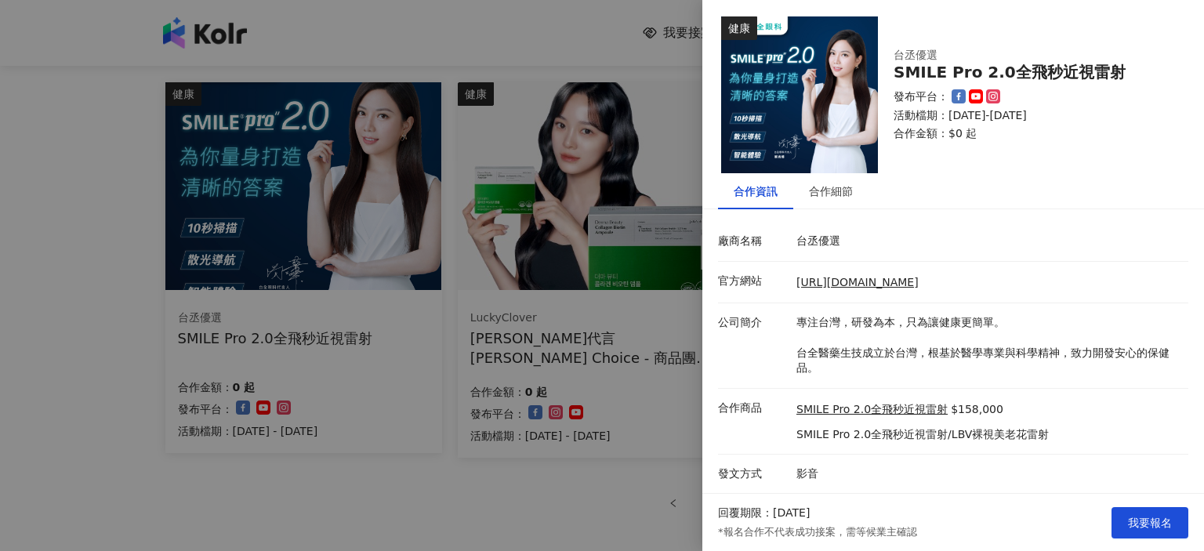
scroll to position [0, 0]
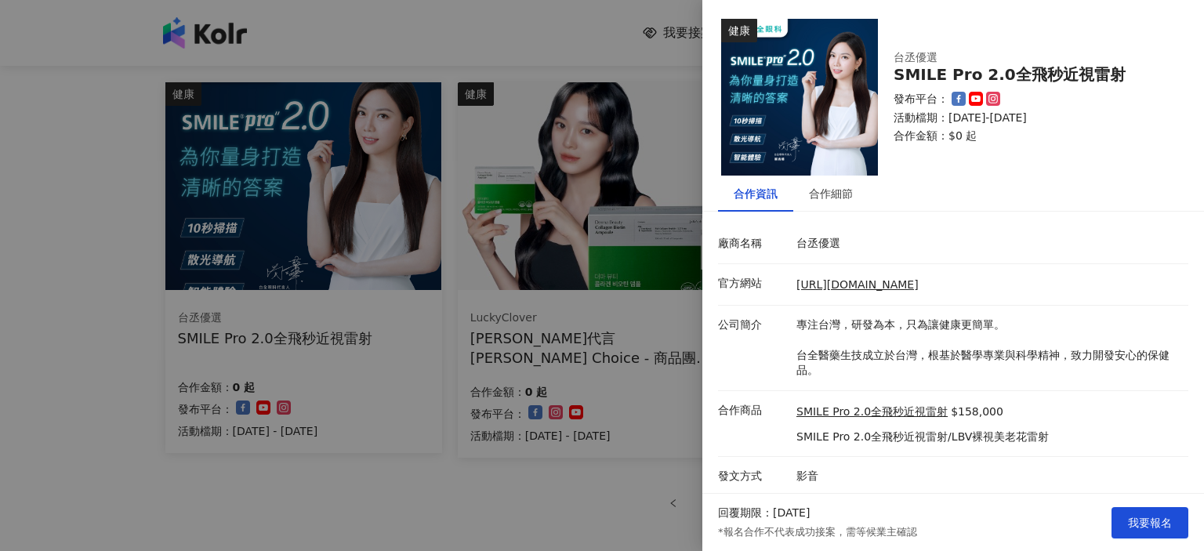
click at [492, 31] on div at bounding box center [602, 275] width 1204 height 551
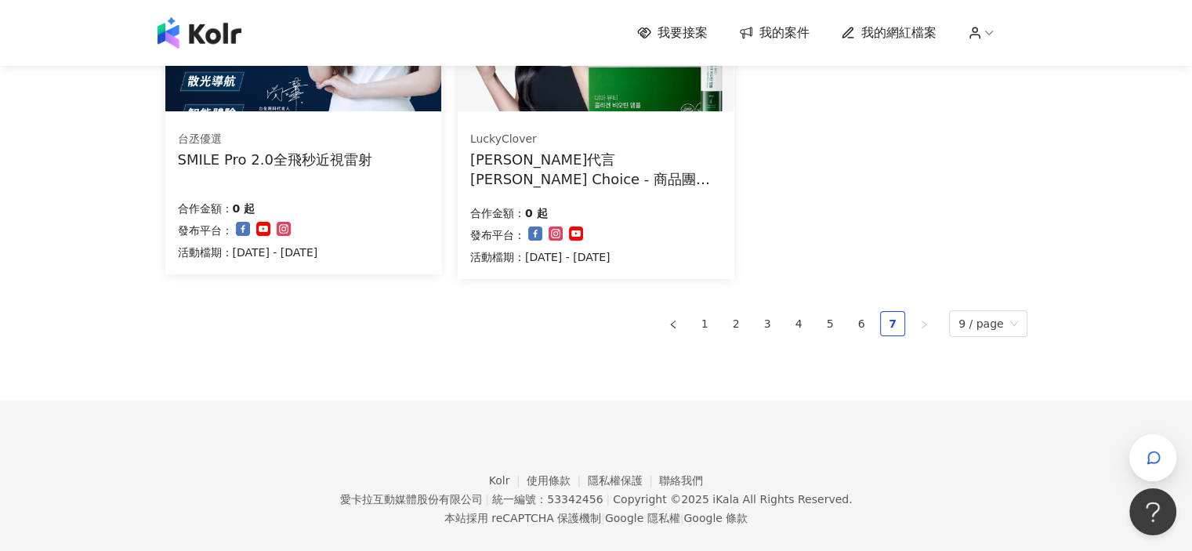
scroll to position [357, 0]
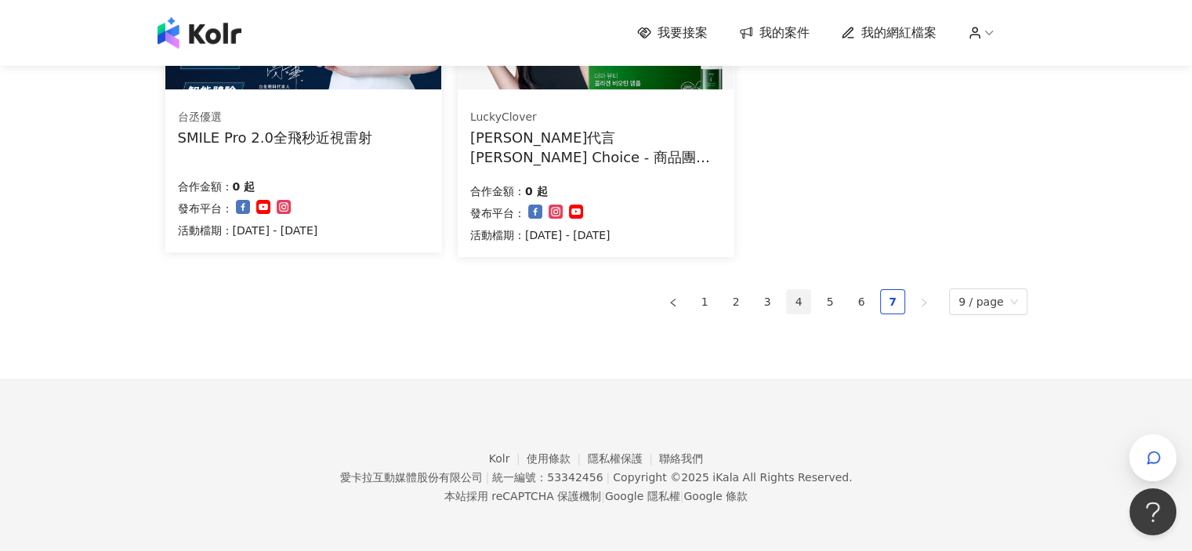
click at [802, 306] on link "4" at bounding box center [799, 302] width 24 height 24
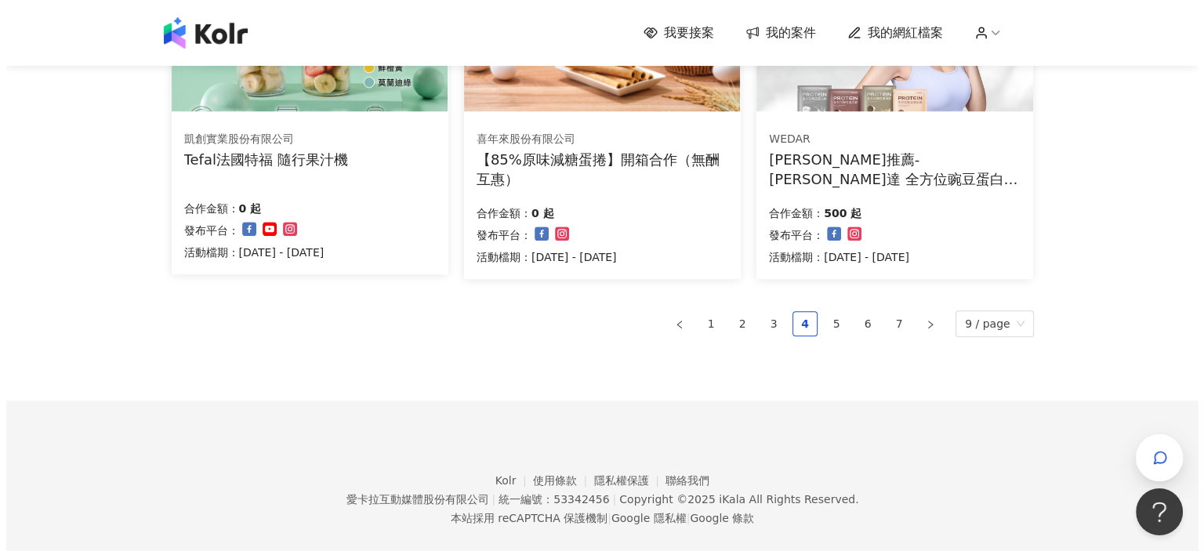
scroll to position [1131, 0]
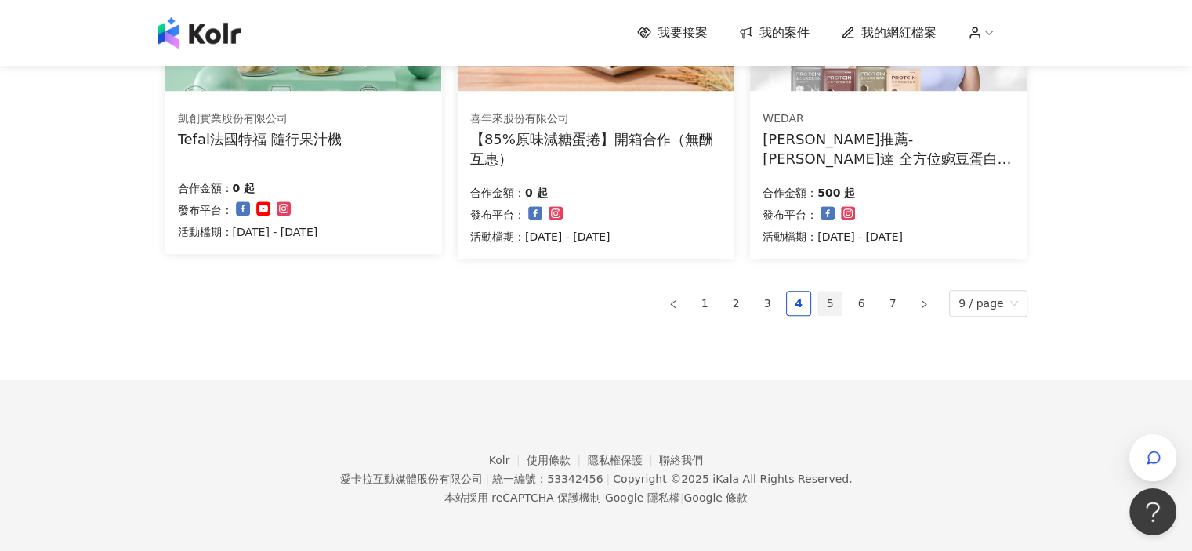
click at [826, 302] on link "5" at bounding box center [830, 303] width 24 height 24
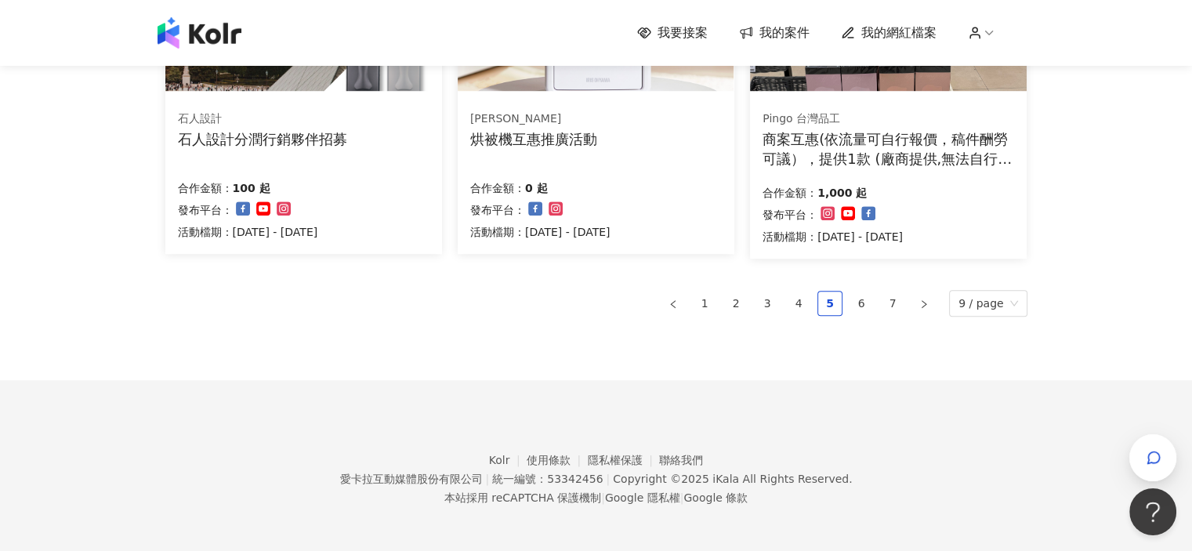
click at [840, 134] on div "商案互惠(依流量可自行報價，稿件酬勞可議），提供1款 (廠商提供,無法自行選擇顏色)" at bounding box center [888, 148] width 252 height 39
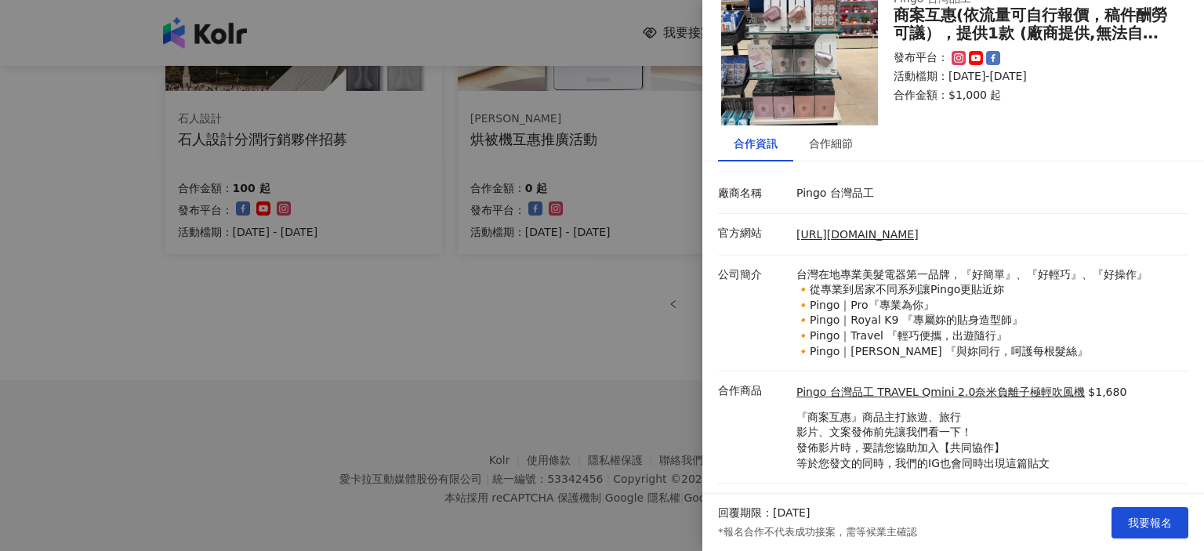
scroll to position [77, 0]
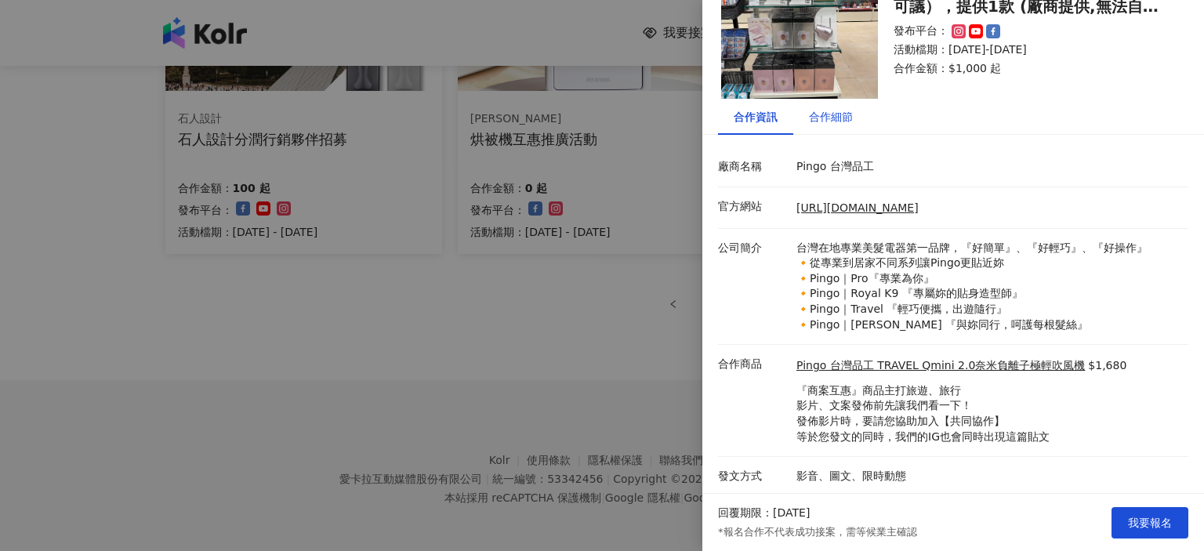
click at [843, 114] on div "合作細節" at bounding box center [831, 116] width 44 height 17
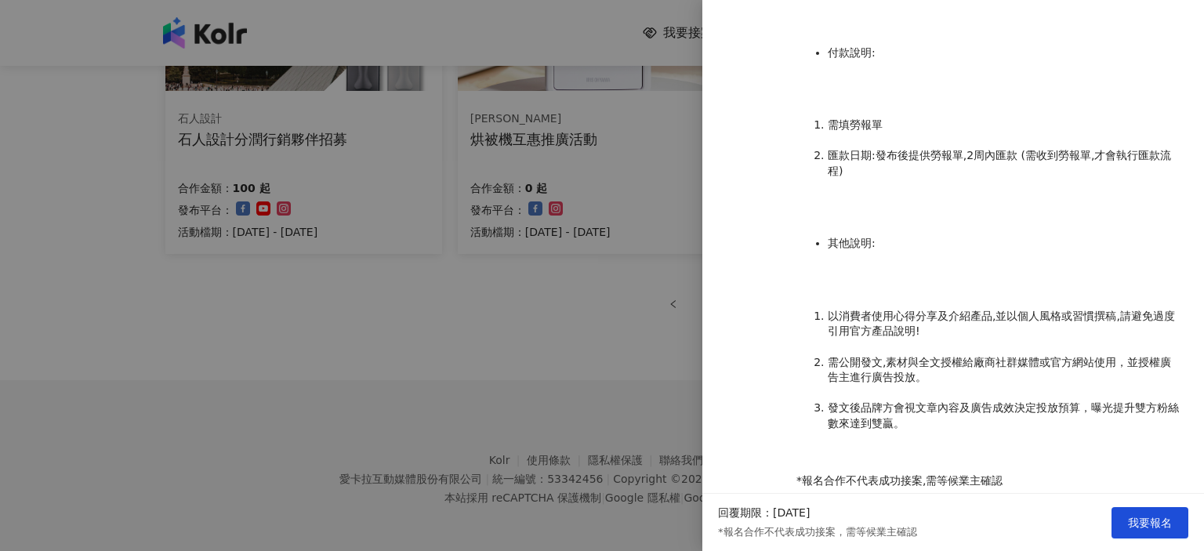
scroll to position [1331, 0]
click at [623, 309] on div at bounding box center [602, 275] width 1204 height 551
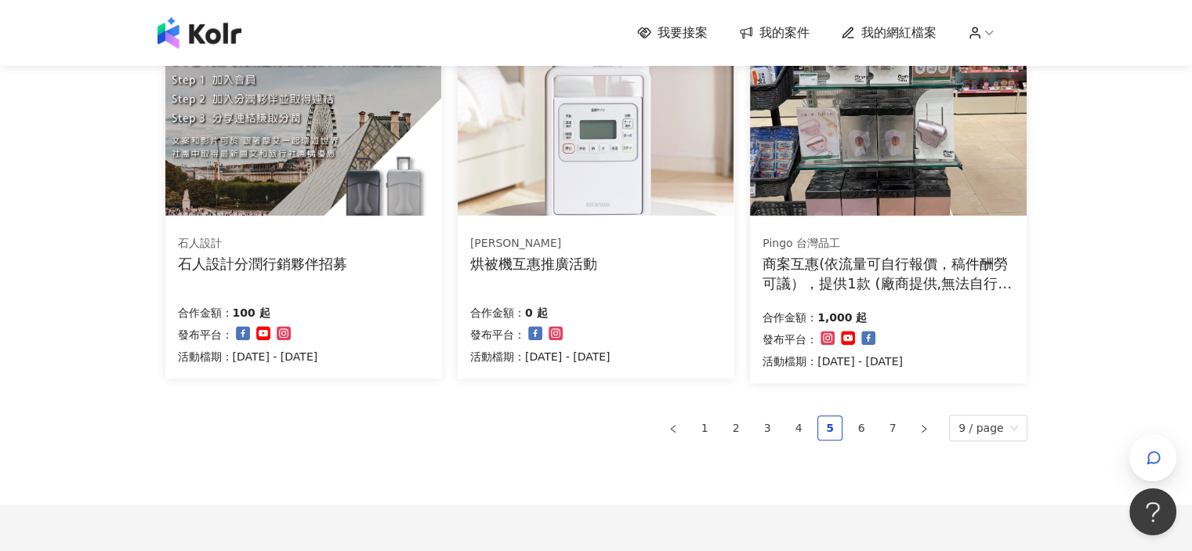
scroll to position [818, 0]
